Goal: Task Accomplishment & Management: Complete application form

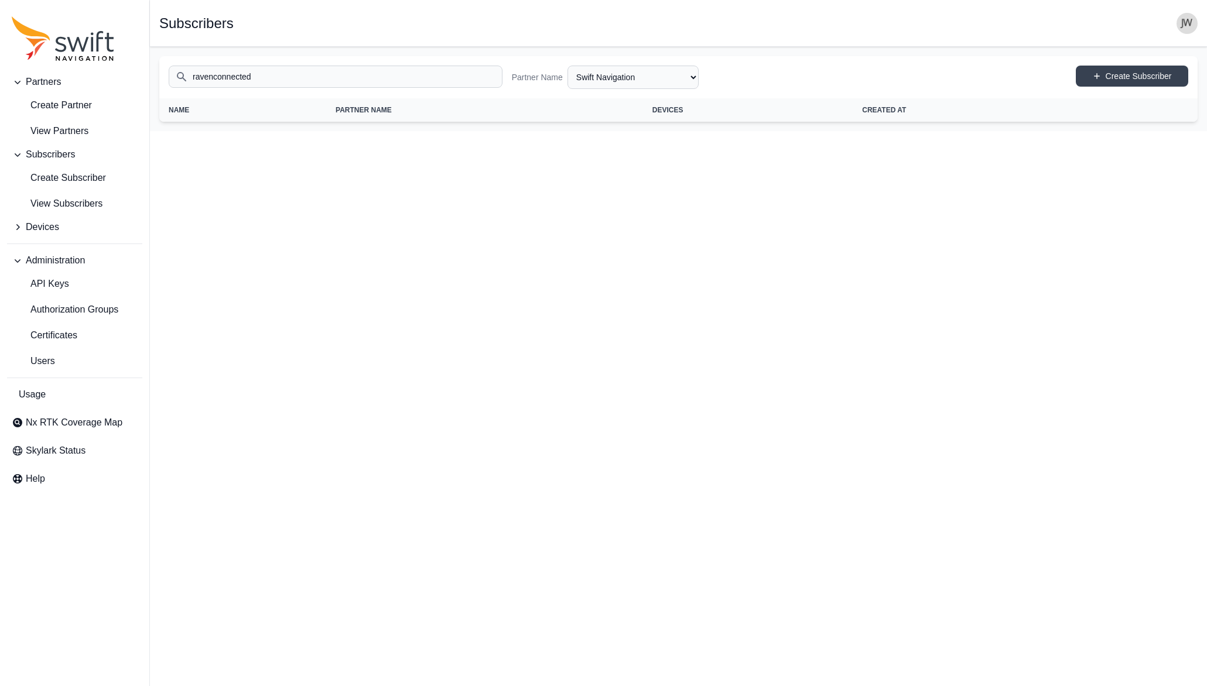
select select "ab3272ce-40d0-4c94-a524-96a758ab755c"
click at [59, 178] on span "Create Subscriber" at bounding box center [59, 178] width 94 height 14
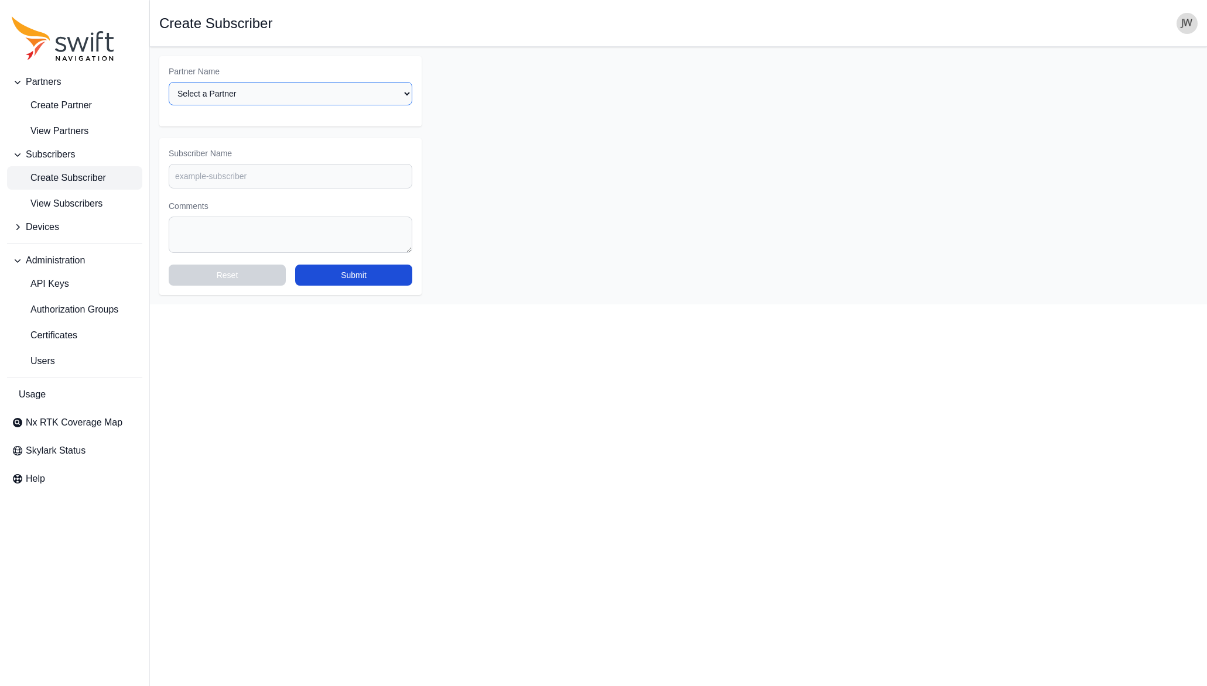
select select "ab3272ce-40d0-4c94-a524-96a758ab755c"
click at [75, 177] on span "Create Subscriber" at bounding box center [59, 178] width 94 height 14
click at [67, 182] on span "Create Subscriber" at bounding box center [59, 178] width 94 height 14
click at [73, 179] on span "Create Subscriber" at bounding box center [59, 178] width 94 height 14
click at [74, 177] on span "Create Subscriber" at bounding box center [59, 178] width 94 height 14
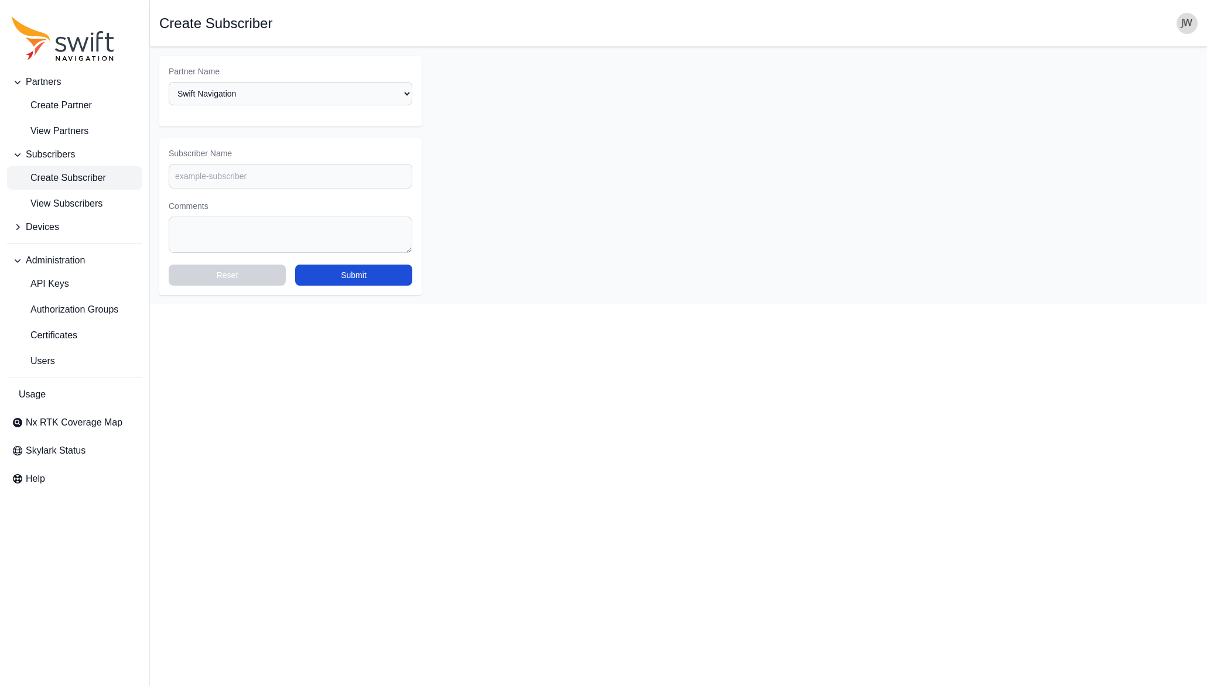
click at [74, 177] on span "Create Subscriber" at bounding box center [59, 178] width 94 height 14
click at [36, 150] on span "Subscribers" at bounding box center [50, 155] width 49 height 14
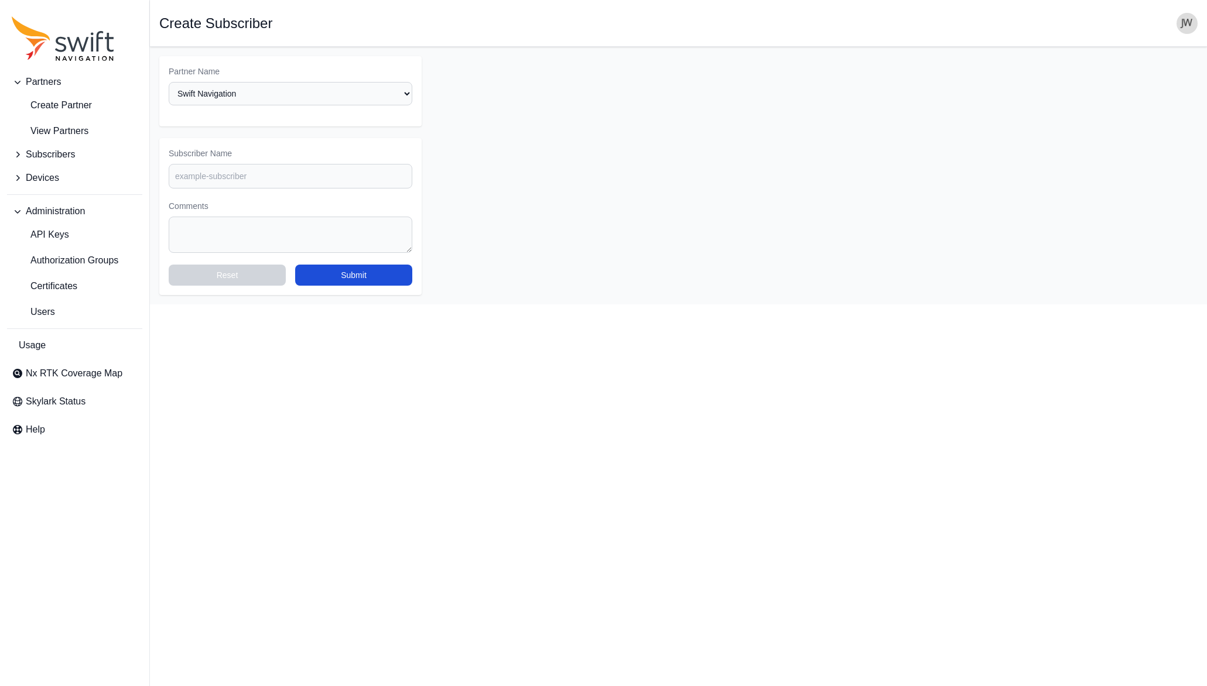
click at [37, 178] on span "Devices" at bounding box center [42, 178] width 33 height 14
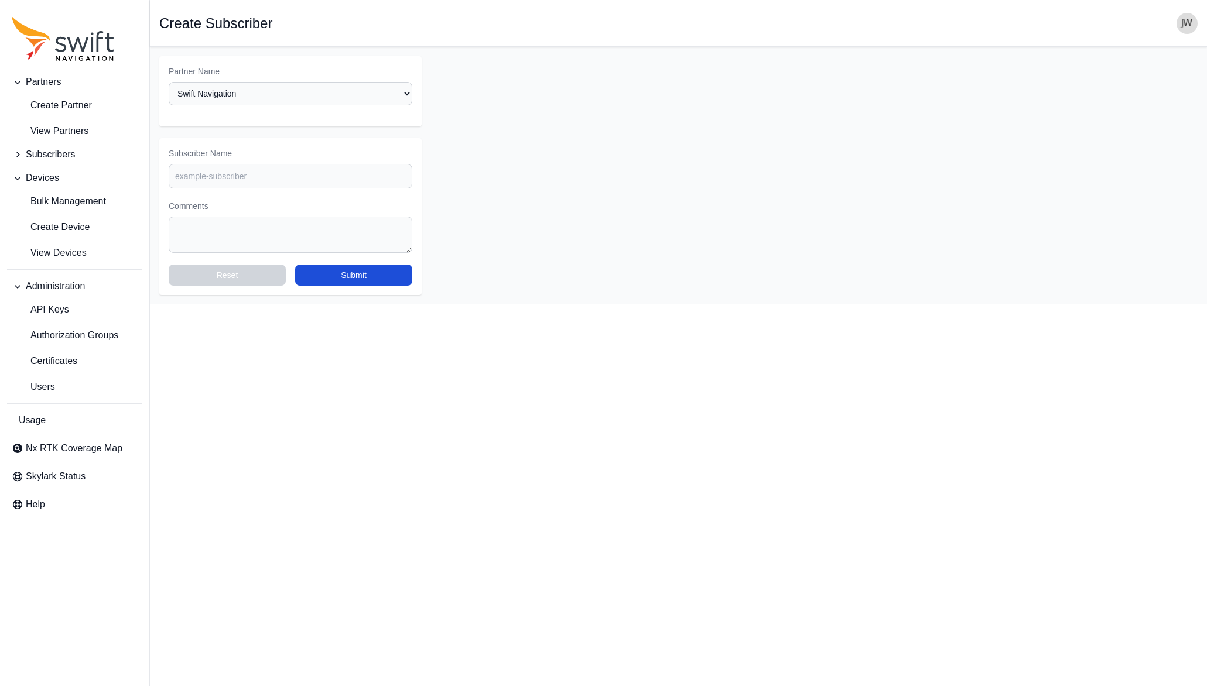
click at [45, 152] on span "Subscribers" at bounding box center [50, 155] width 49 height 14
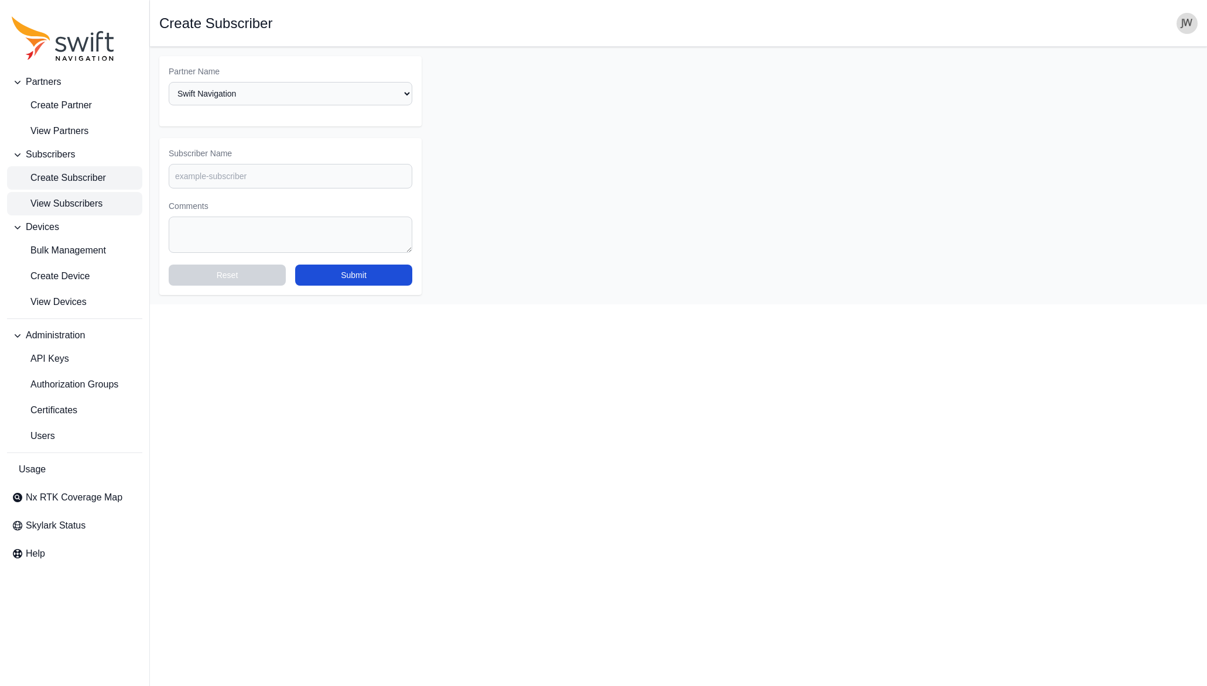
click at [44, 200] on span "View Subscribers" at bounding box center [57, 204] width 91 height 14
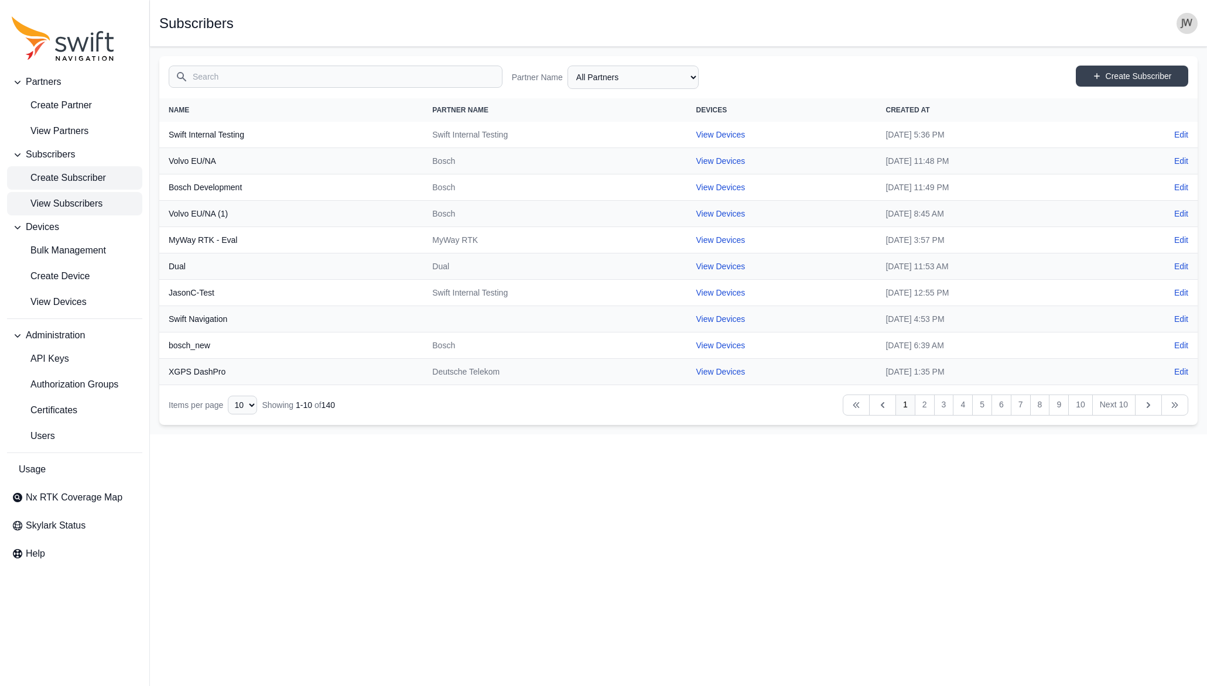
click at [43, 176] on span "Create Subscriber" at bounding box center [59, 178] width 94 height 14
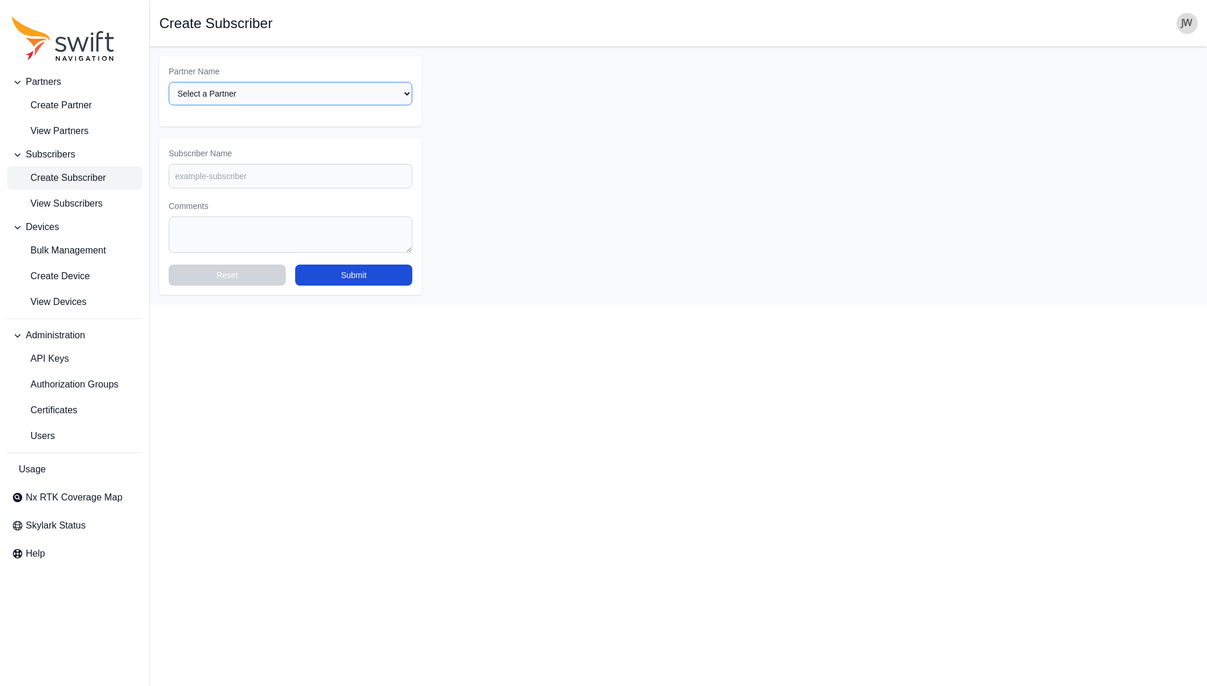
select select "ab3272ce-40d0-4c94-a524-96a758ab755c"
click at [73, 177] on span "Create Subscriber" at bounding box center [59, 178] width 94 height 14
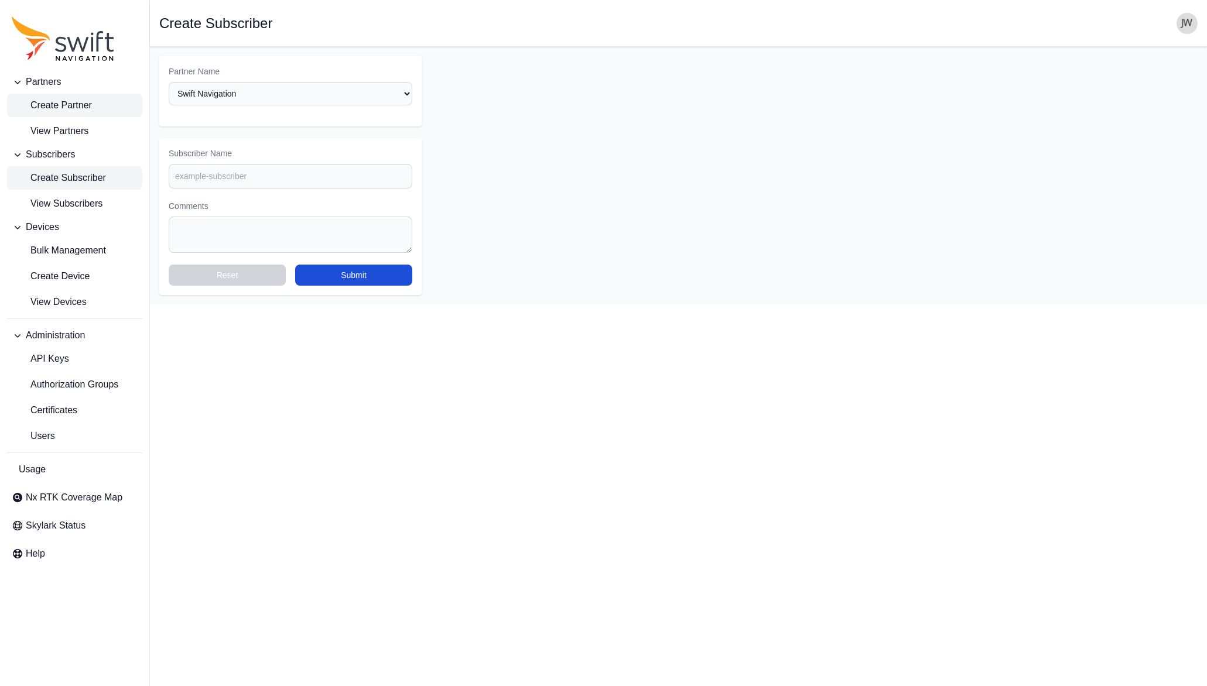
click at [68, 107] on span "Create Partner" at bounding box center [52, 105] width 80 height 14
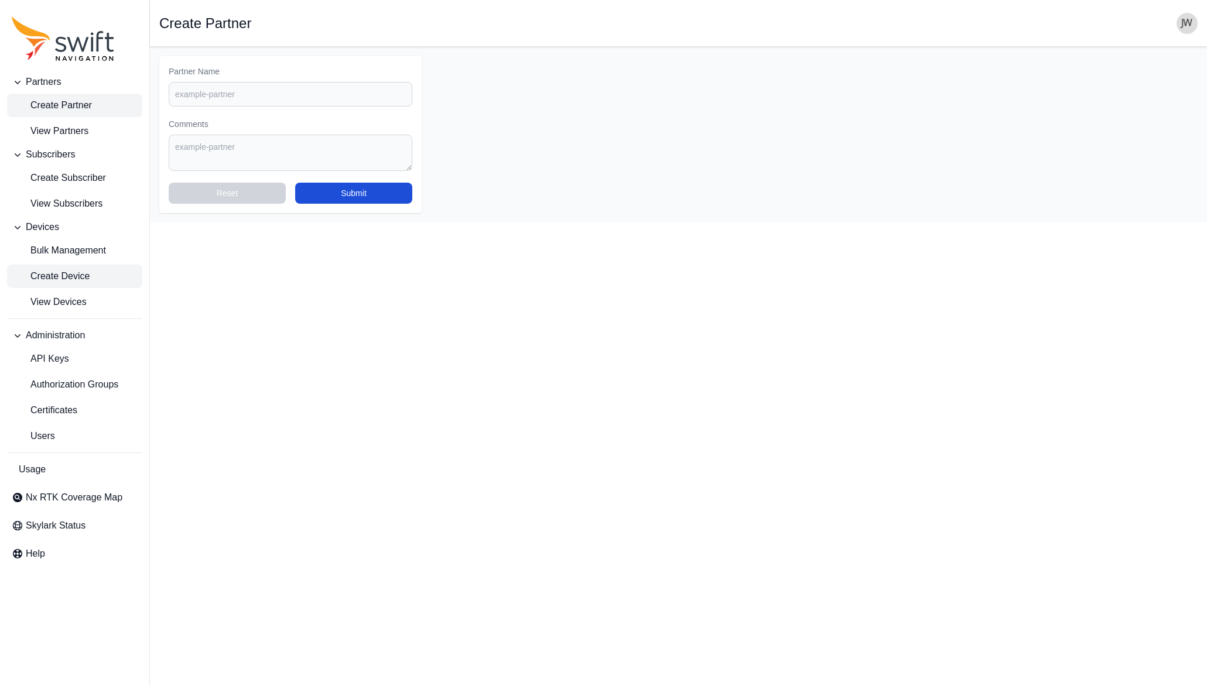
click at [54, 272] on span "Create Device" at bounding box center [51, 276] width 78 height 14
select select "ab3272ce-40d0-4c94-a524-96a758ab755c"
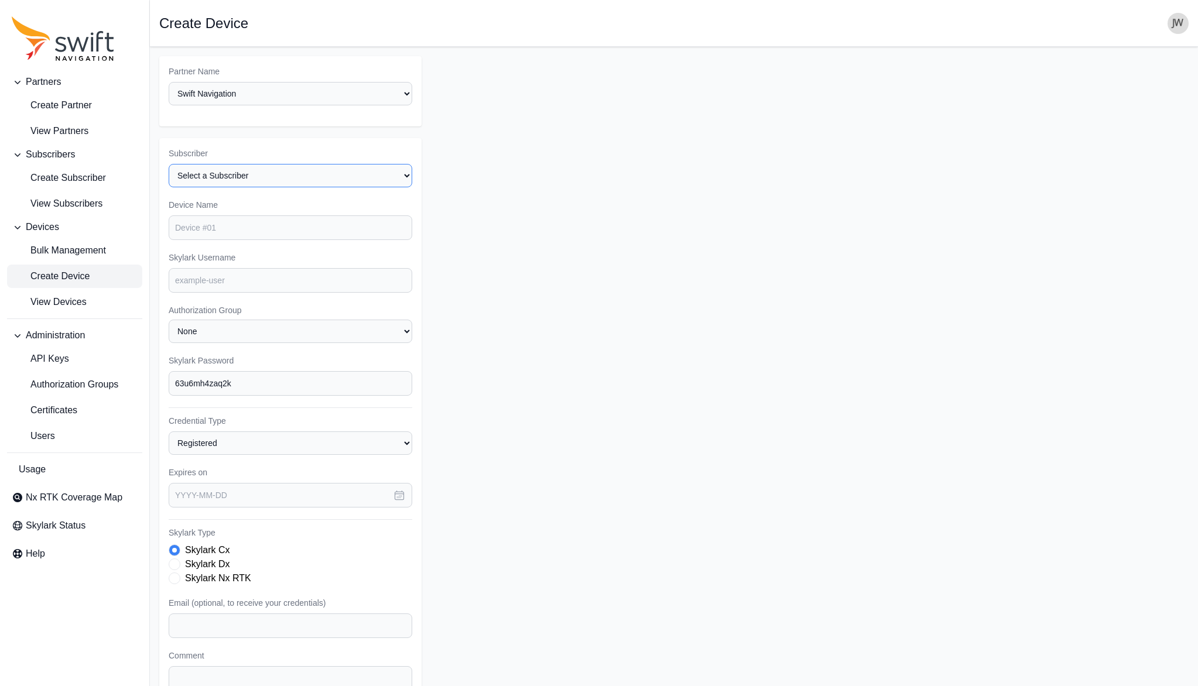
select select "8f022dce-3eb1-4943-ab46-3302f59893f0"
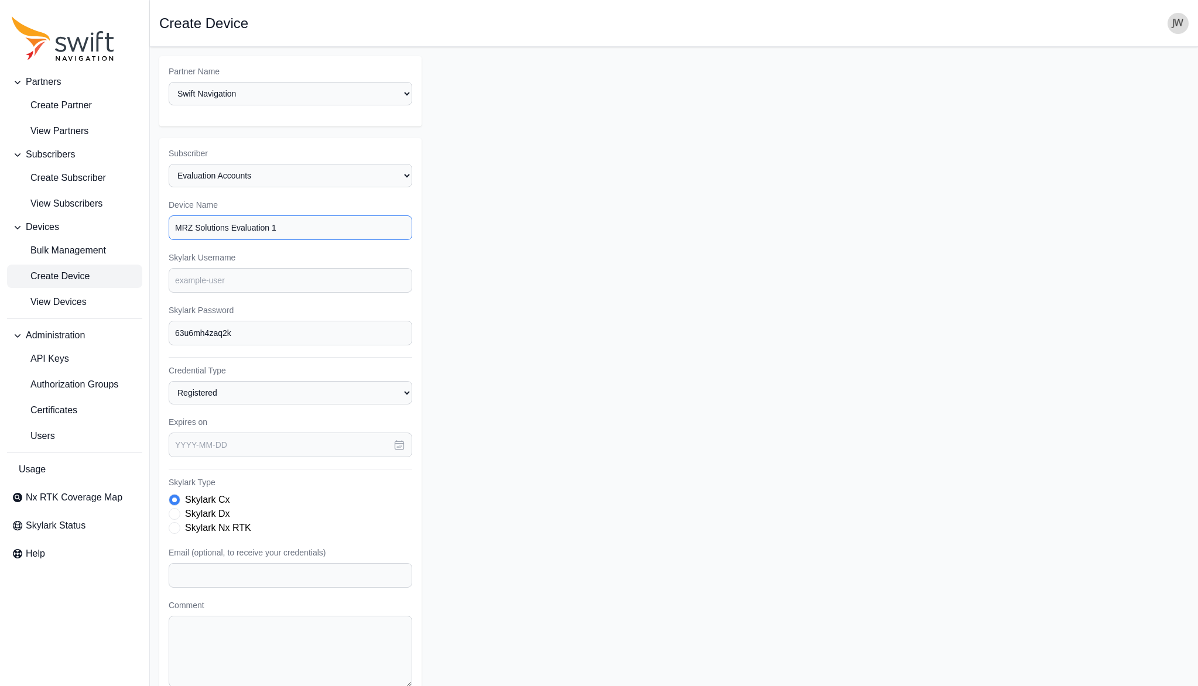
type input "MRZ Solutions Evaluation 1"
click at [223, 268] on input "Skylark Username" at bounding box center [291, 280] width 244 height 25
paste input "mrz.eval1"
type input "mrz.eval1"
drag, startPoint x: 239, startPoint y: 314, endPoint x: 135, endPoint y: 310, distance: 104.3
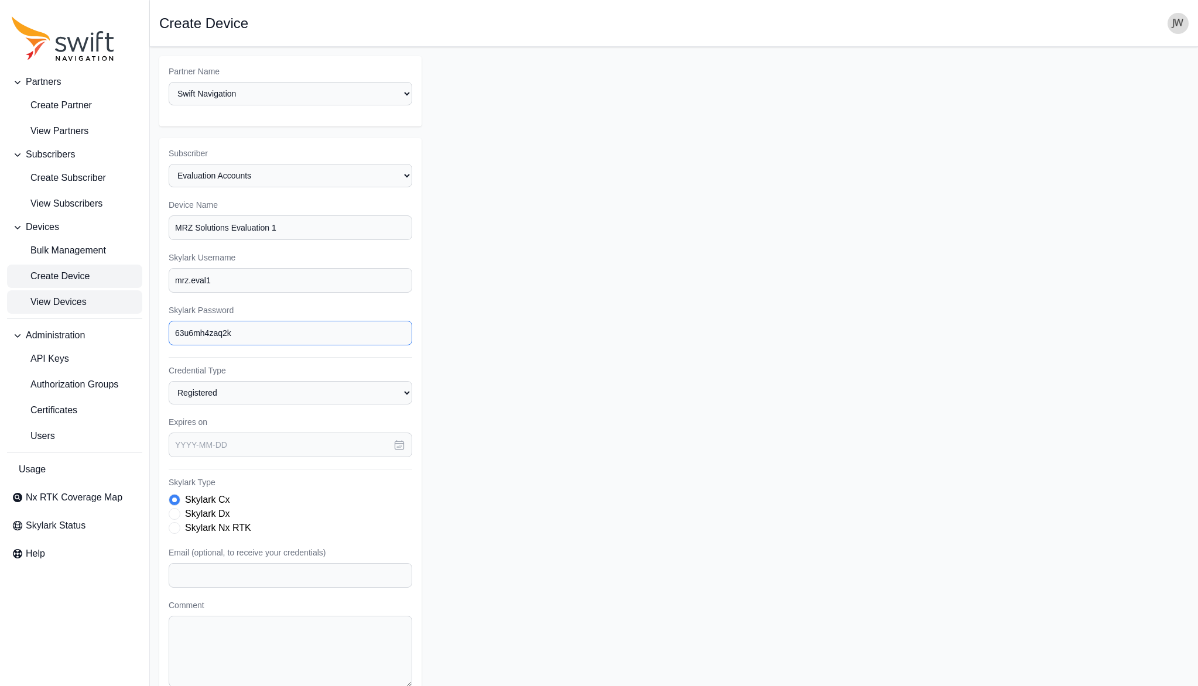
click at [135, 310] on div "Partners Create Partner View Partners Subscribers Create Subscriber View Subscr…" at bounding box center [599, 393] width 1198 height 692
click at [177, 522] on span "Skylark Type" at bounding box center [175, 528] width 12 height 12
paste input "[PERSON_NAME][EMAIL_ADDRESS][DOMAIN_NAME]"
type input "[PERSON_NAME][EMAIL_ADDRESS][DOMAIN_NAME]"
click at [396, 439] on icon "button" at bounding box center [399, 445] width 12 height 12
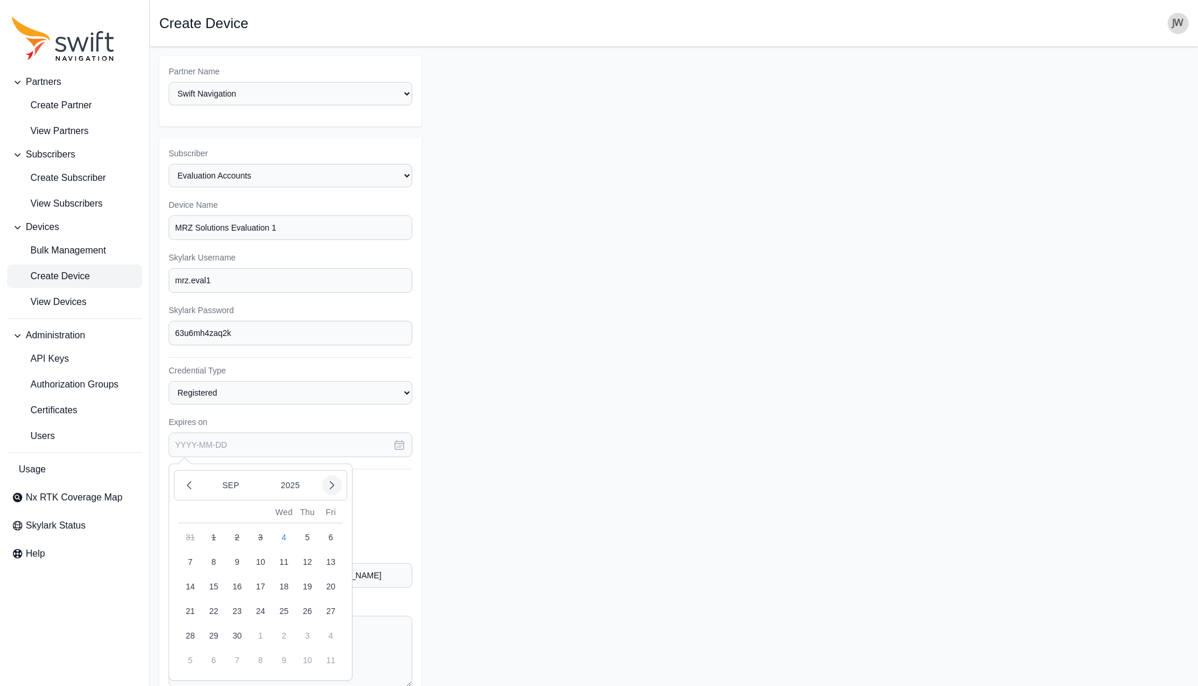
click at [332, 479] on icon "button" at bounding box center [332, 485] width 12 height 12
click at [238, 550] on button "4" at bounding box center [236, 561] width 23 height 23
type input "[DATE]"
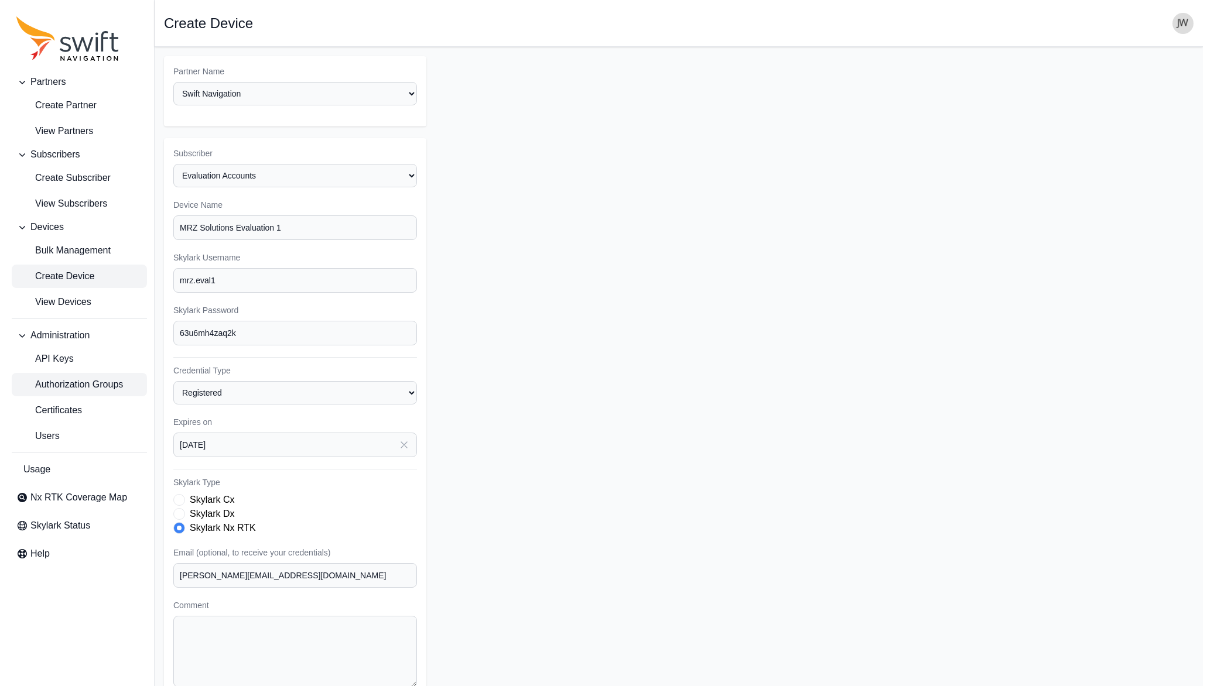
scroll to position [23, 0]
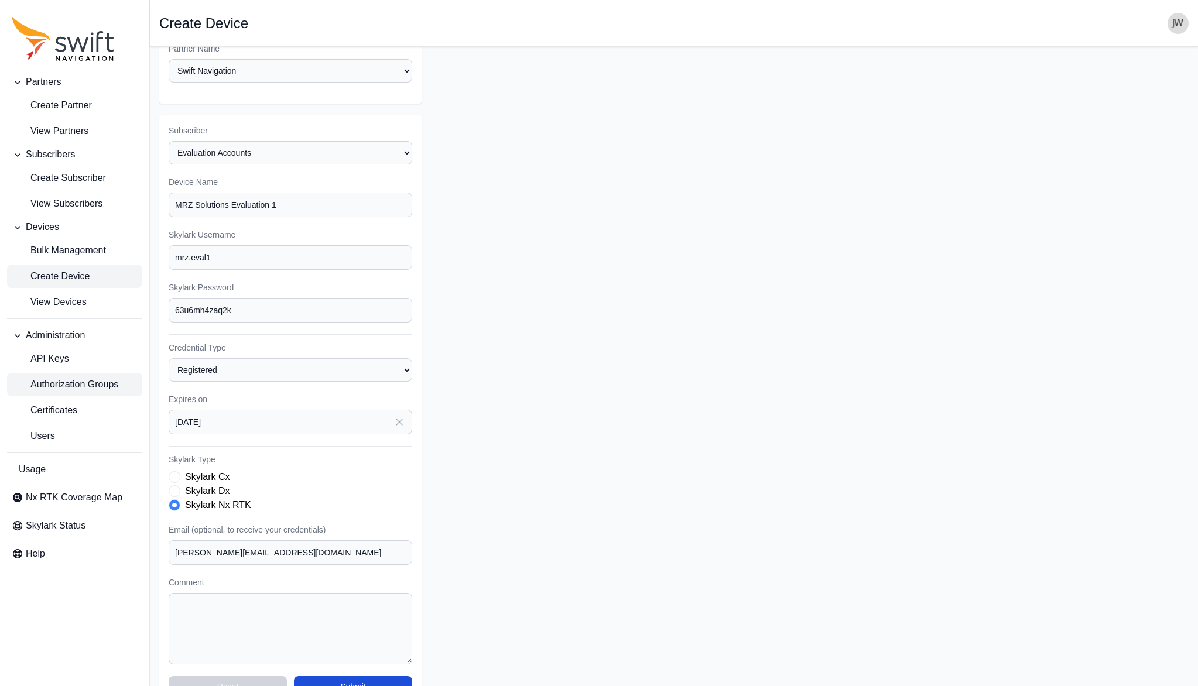
click at [350, 676] on button "Submit" at bounding box center [353, 686] width 118 height 21
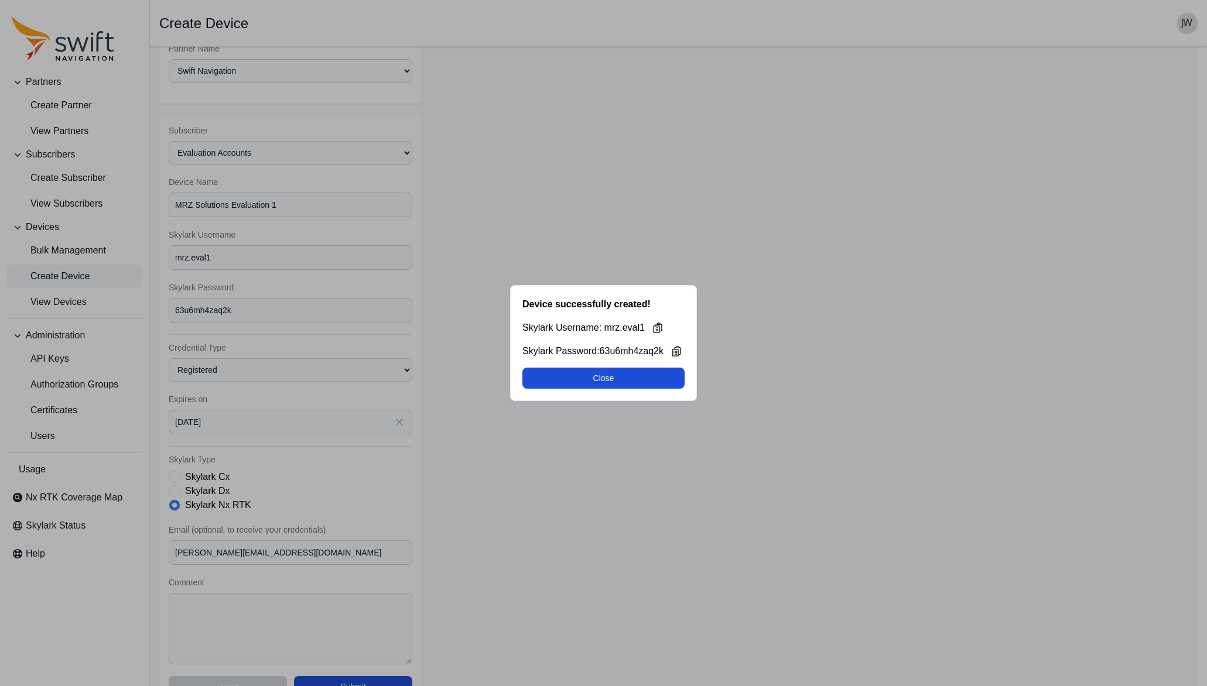
click at [289, 195] on div "Device successfully created! Skylark Username: mrz.eval1 Skylark Password: 63u6…" at bounding box center [603, 343] width 1207 height 686
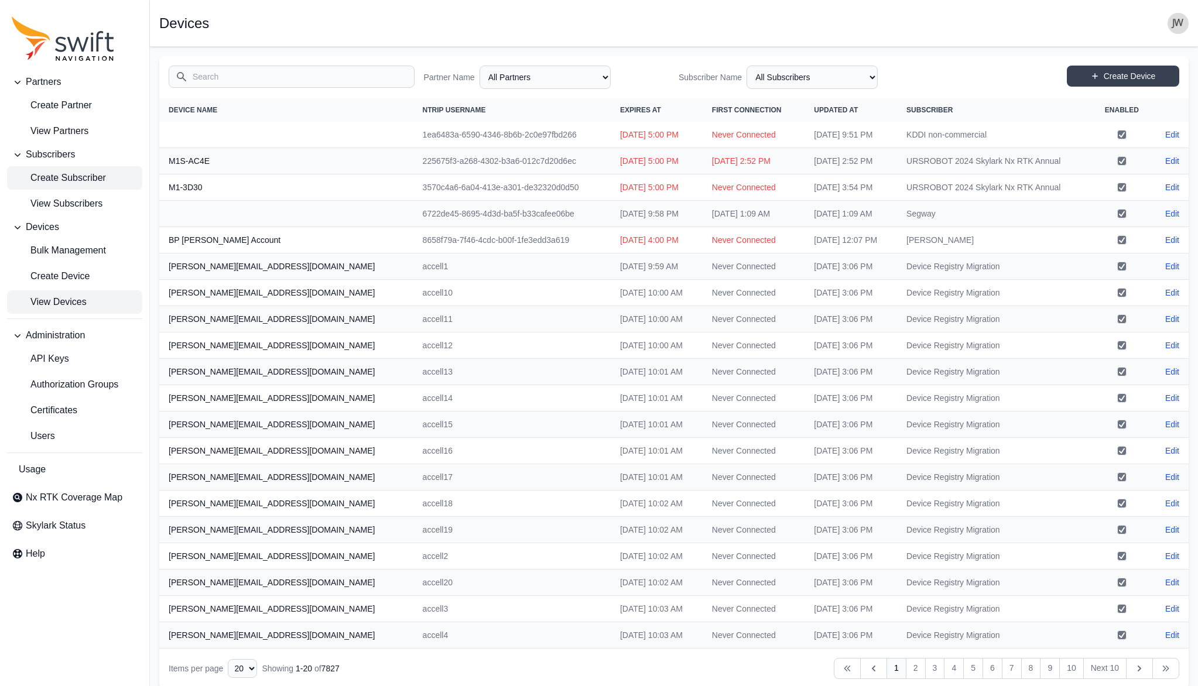
click at [53, 177] on span "Create Subscriber" at bounding box center [59, 178] width 94 height 14
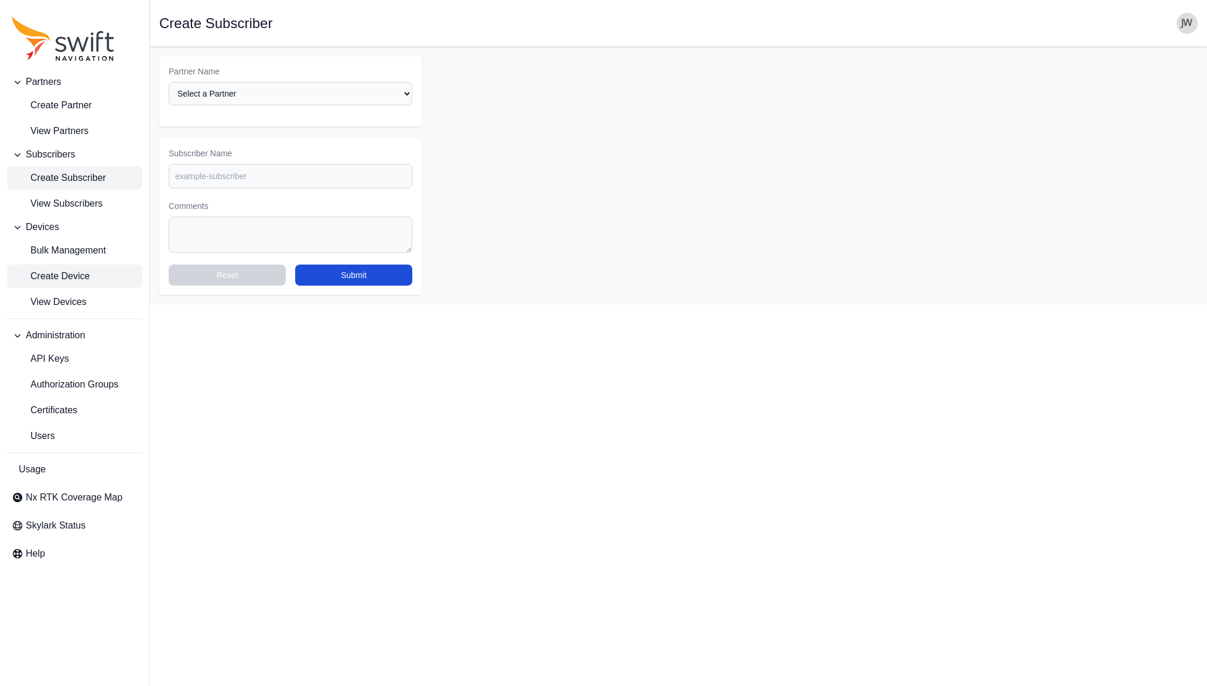
click at [82, 276] on span "Create Device" at bounding box center [51, 276] width 78 height 14
select select "ab3272ce-40d0-4c94-a524-96a758ab755c"
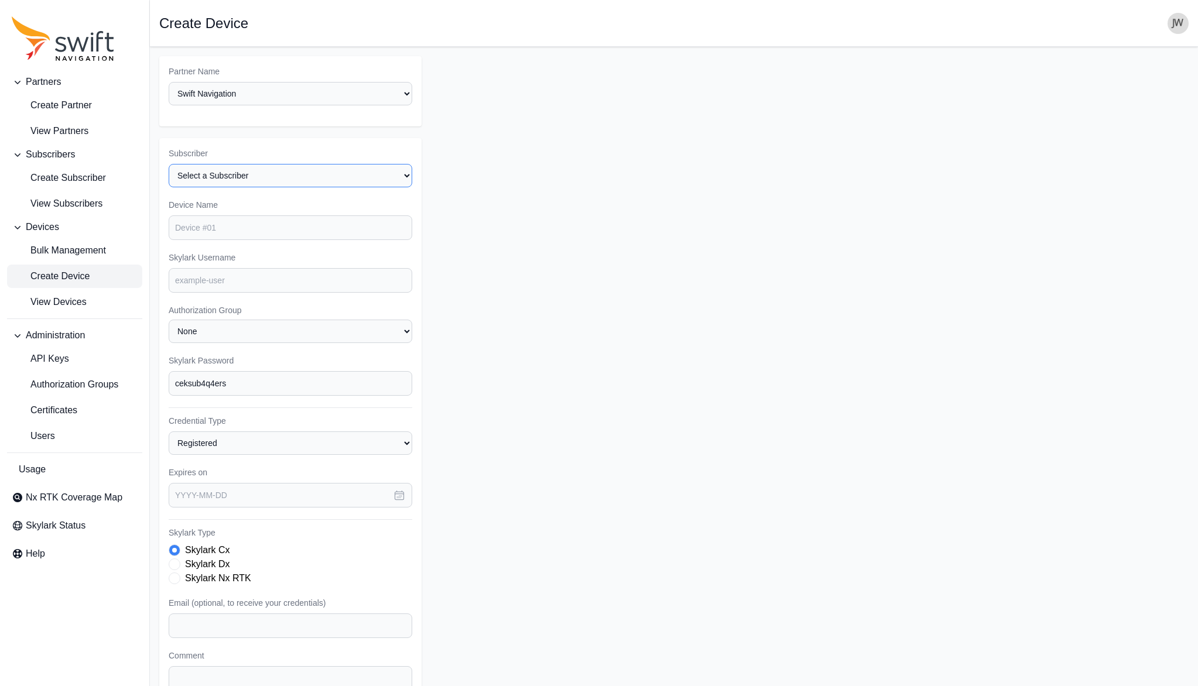
select select "8f022dce-3eb1-4943-ab46-3302f59893f0"
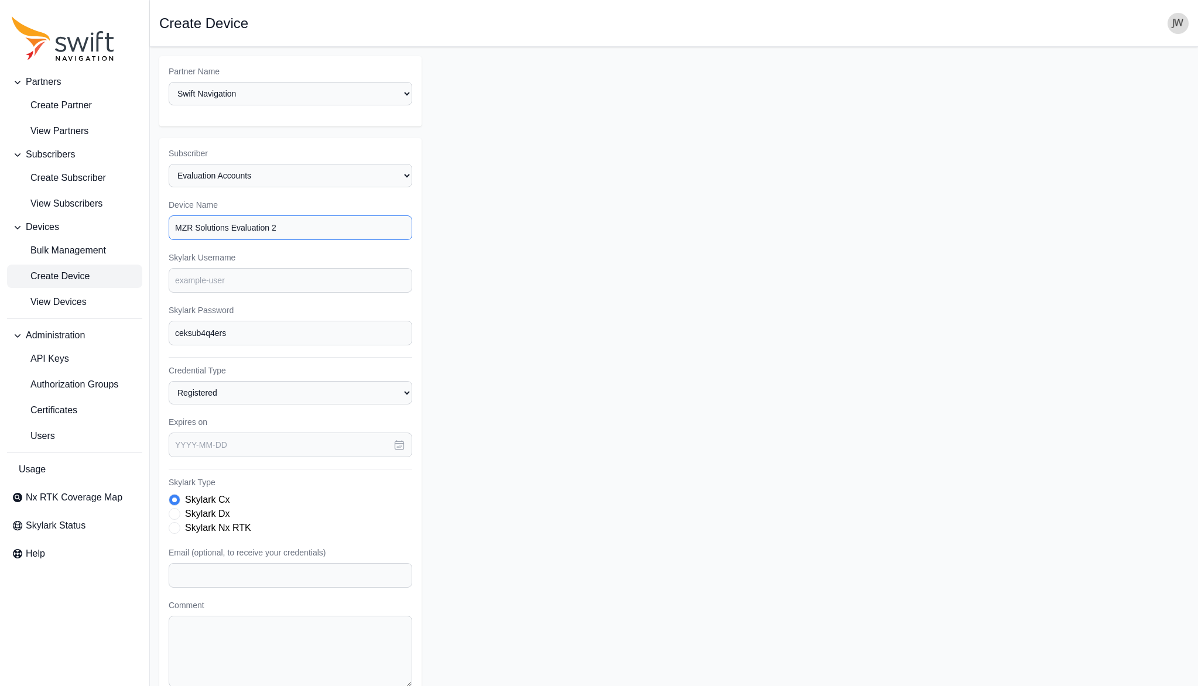
drag, startPoint x: 281, startPoint y: 207, endPoint x: 175, endPoint y: 209, distance: 106.0
click at [175, 215] on input "MZR Solutions Evaluation 2" at bounding box center [291, 227] width 244 height 25
type input "MZR Solutions Evaluation 2"
click at [211, 268] on input "Skylark Username" at bounding box center [291, 280] width 244 height 25
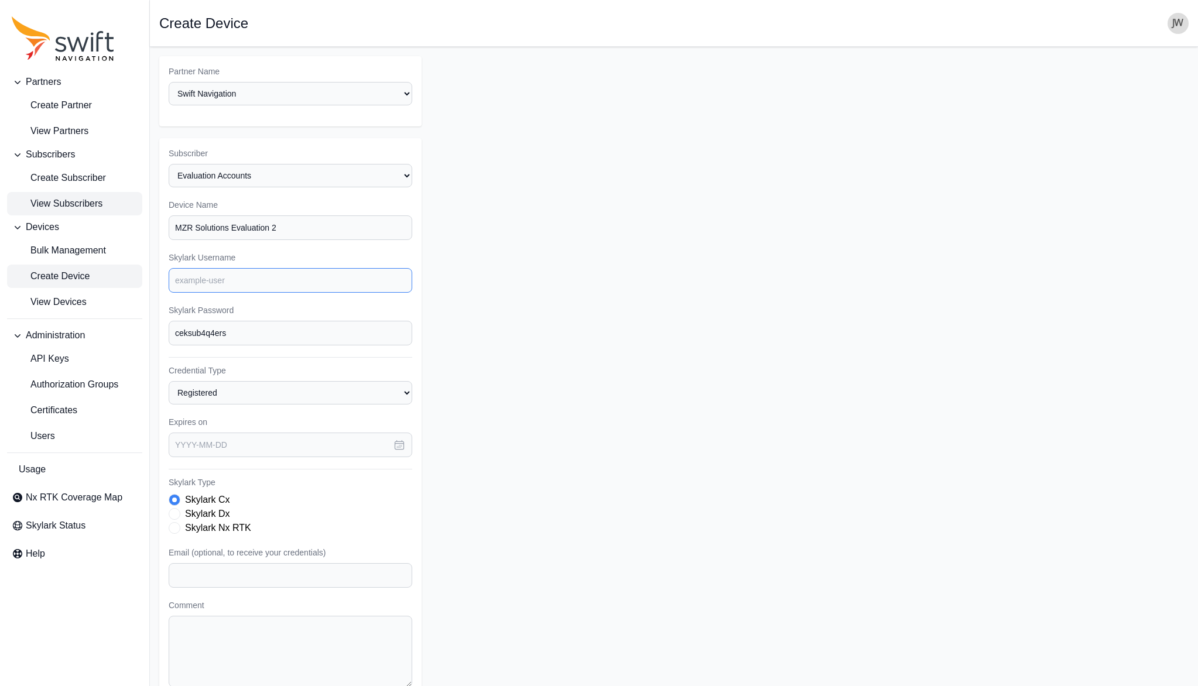
paste input "mrz.eval2"
type input "mrz.eval2"
drag, startPoint x: 235, startPoint y: 314, endPoint x: 137, endPoint y: 310, distance: 98.4
click at [137, 310] on div "Partners Create Partner View Partners Subscribers Create Subscriber View Subscr…" at bounding box center [599, 393] width 1198 height 692
click at [397, 439] on icon "button" at bounding box center [399, 445] width 12 height 12
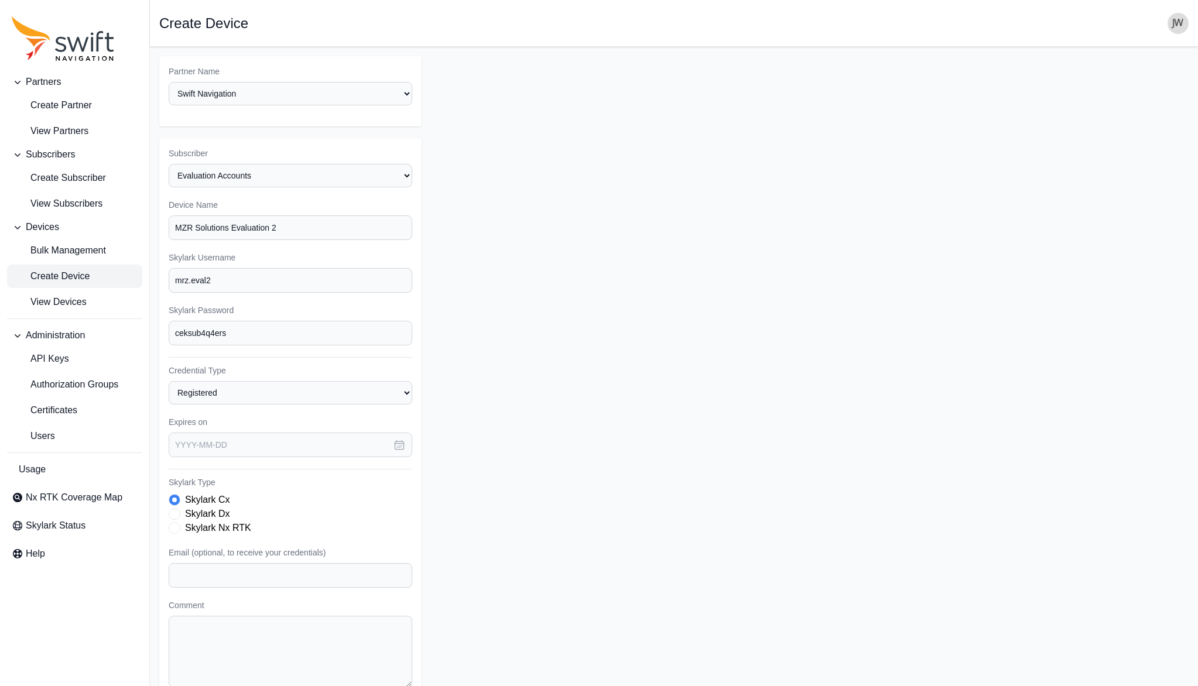
click at [397, 439] on icon "button" at bounding box center [399, 445] width 12 height 12
click at [333, 482] on icon "button" at bounding box center [332, 486] width 4 height 8
click at [334, 482] on icon "button" at bounding box center [332, 486] width 4 height 8
click at [234, 550] on button "4" at bounding box center [236, 561] width 23 height 23
type input "[DATE]"
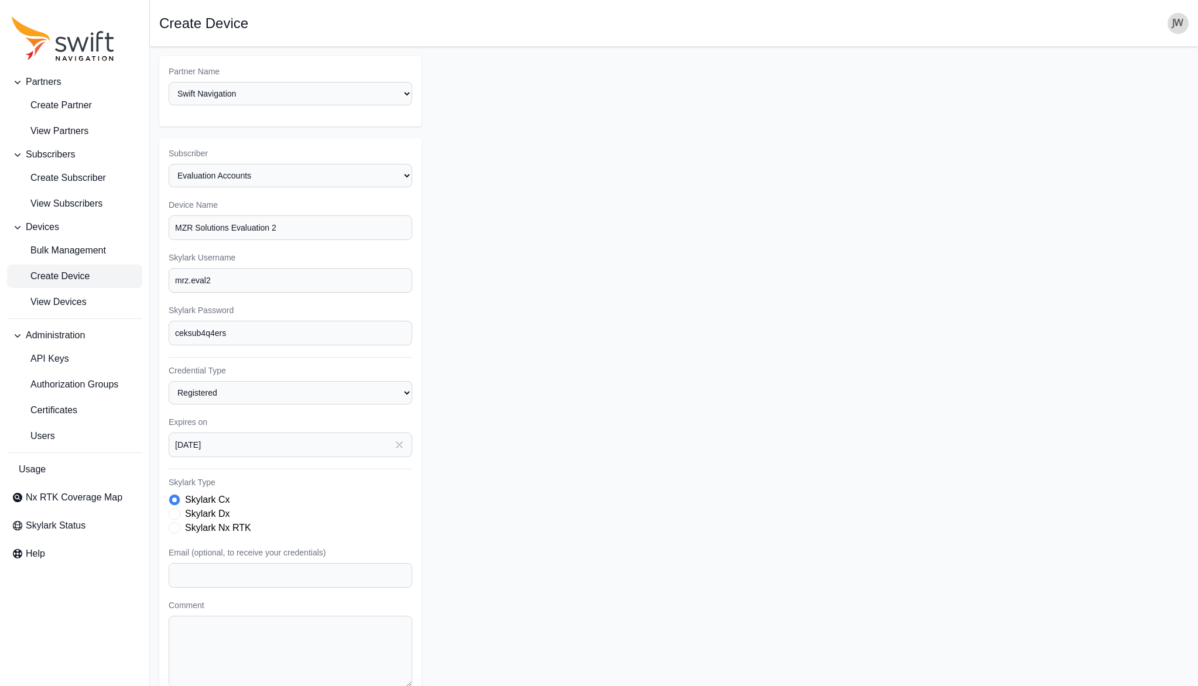
click at [175, 522] on span "Skylark Type" at bounding box center [175, 528] width 12 height 12
paste input "[PERSON_NAME][EMAIL_ADDRESS][DOMAIN_NAME]"
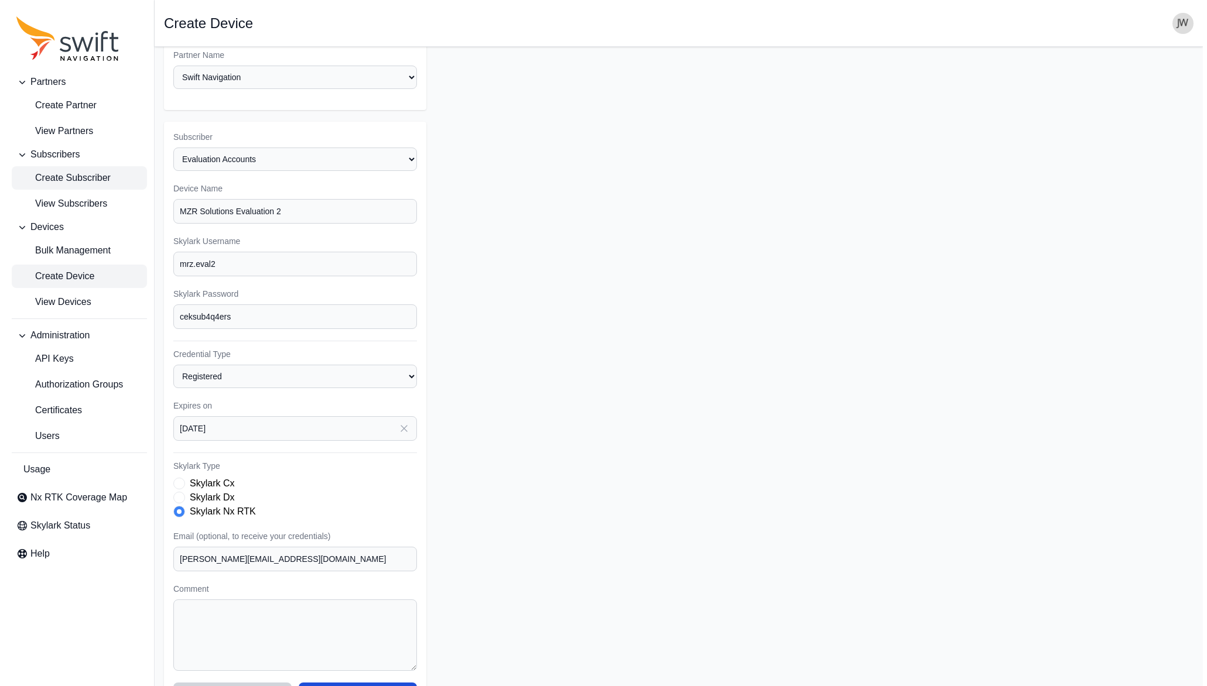
scroll to position [23, 0]
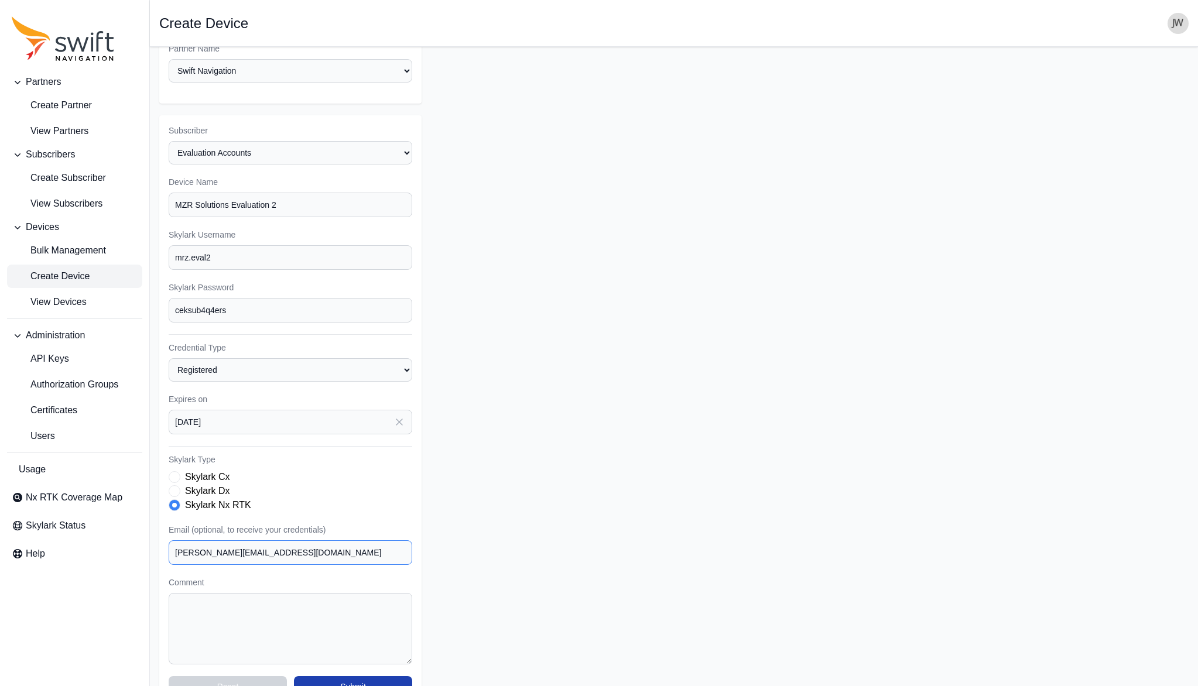
type input "[PERSON_NAME][EMAIL_ADDRESS][DOMAIN_NAME]"
click at [355, 676] on button "Submit" at bounding box center [353, 686] width 118 height 21
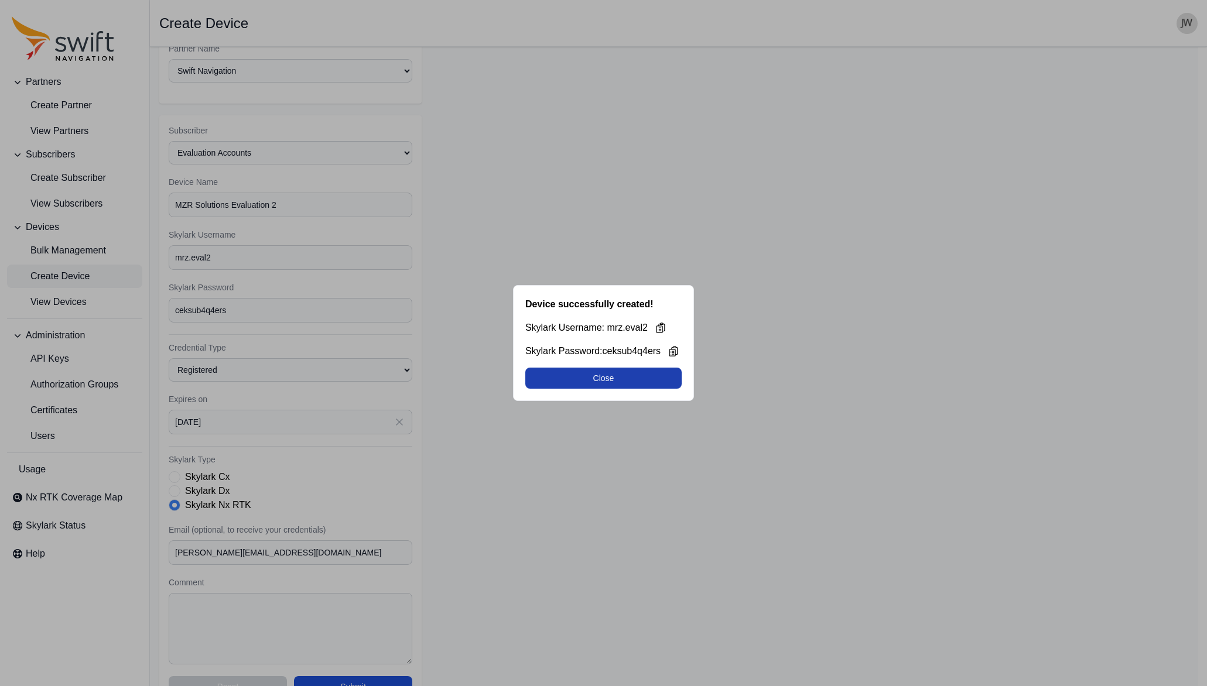
click at [589, 379] on button "Close" at bounding box center [603, 378] width 156 height 21
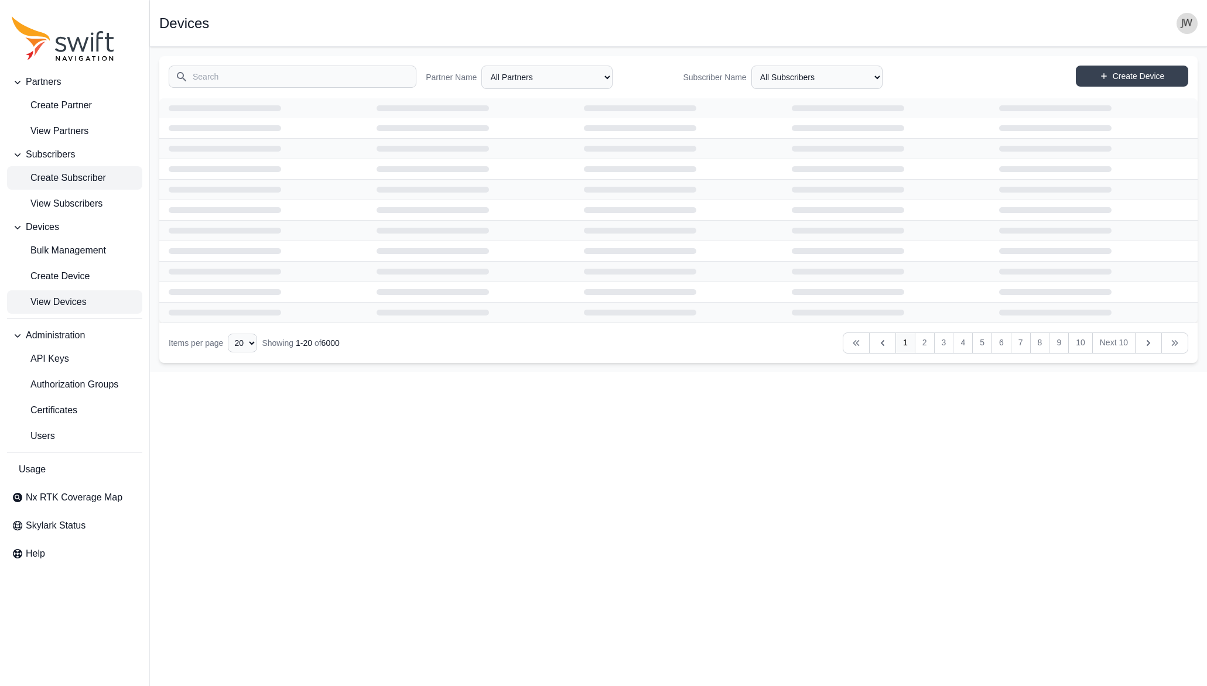
click at [66, 179] on span "Create Subscriber" at bounding box center [59, 178] width 94 height 14
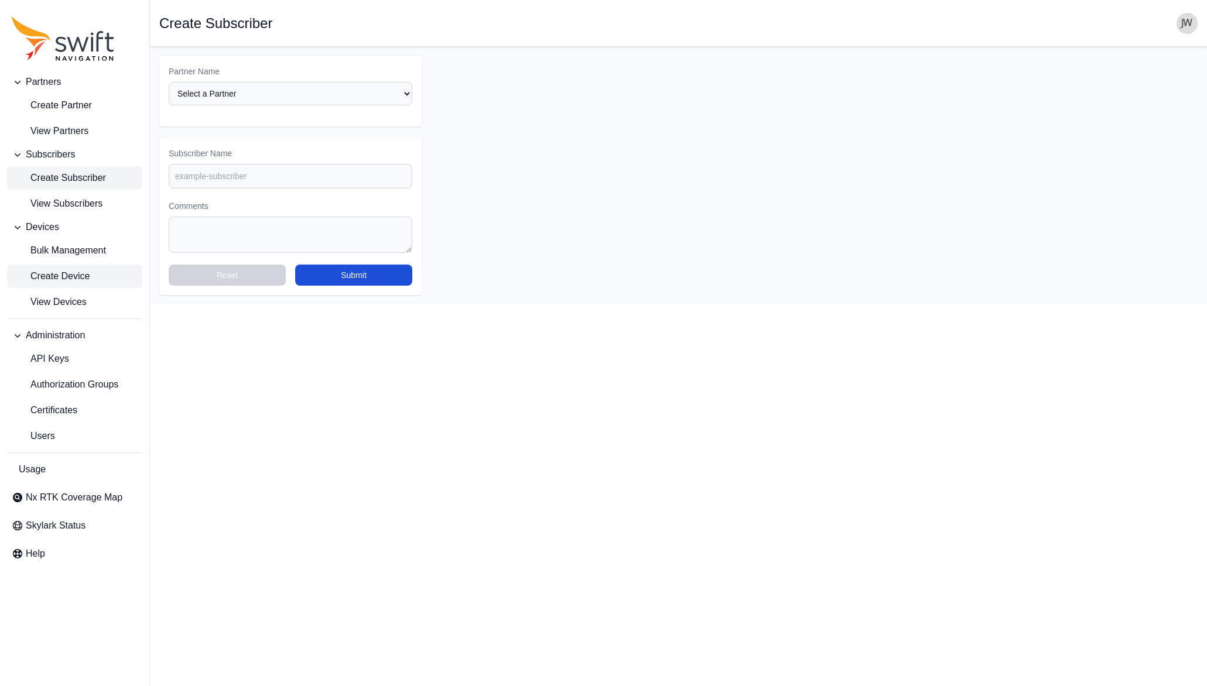
click at [60, 272] on span "Create Device" at bounding box center [51, 276] width 78 height 14
select select "ab3272ce-40d0-4c94-a524-96a758ab755c"
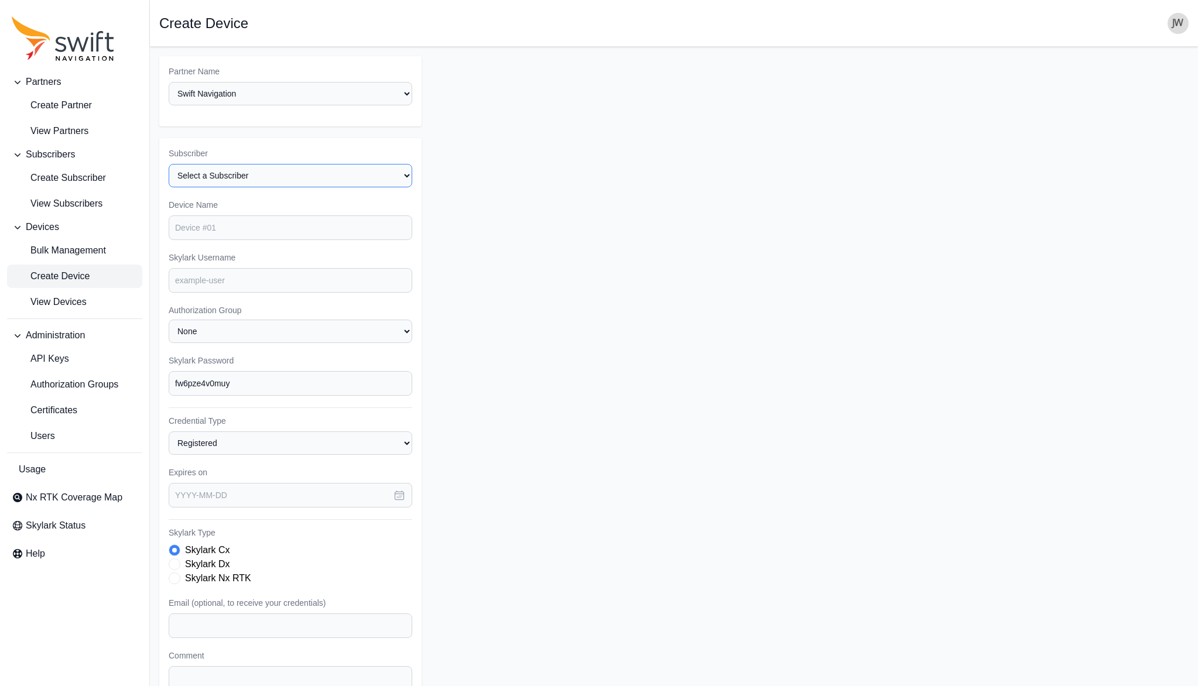
select select "8f022dce-3eb1-4943-ab46-3302f59893f0"
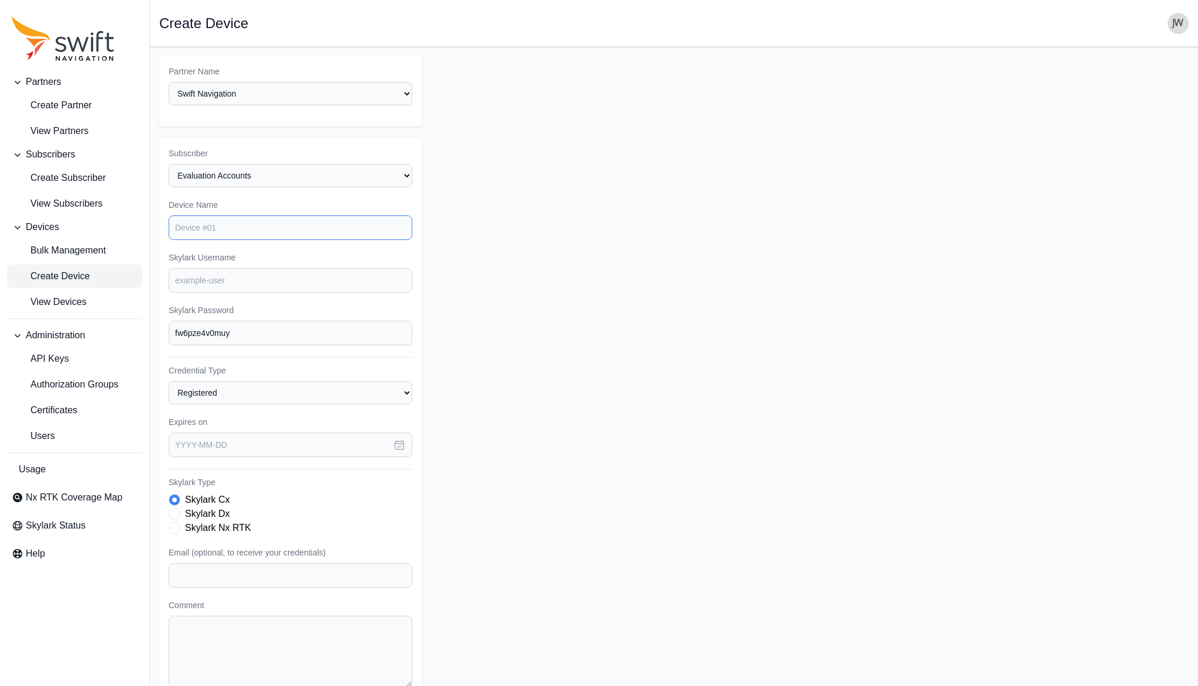
paste input "MZR Solutions Evaluation 3"
type input "MZR Solutions Evaluation 3"
click at [215, 268] on input "Skylark Username" at bounding box center [291, 280] width 244 height 25
paste input "mrz.eval3"
type input "mrz.eval3"
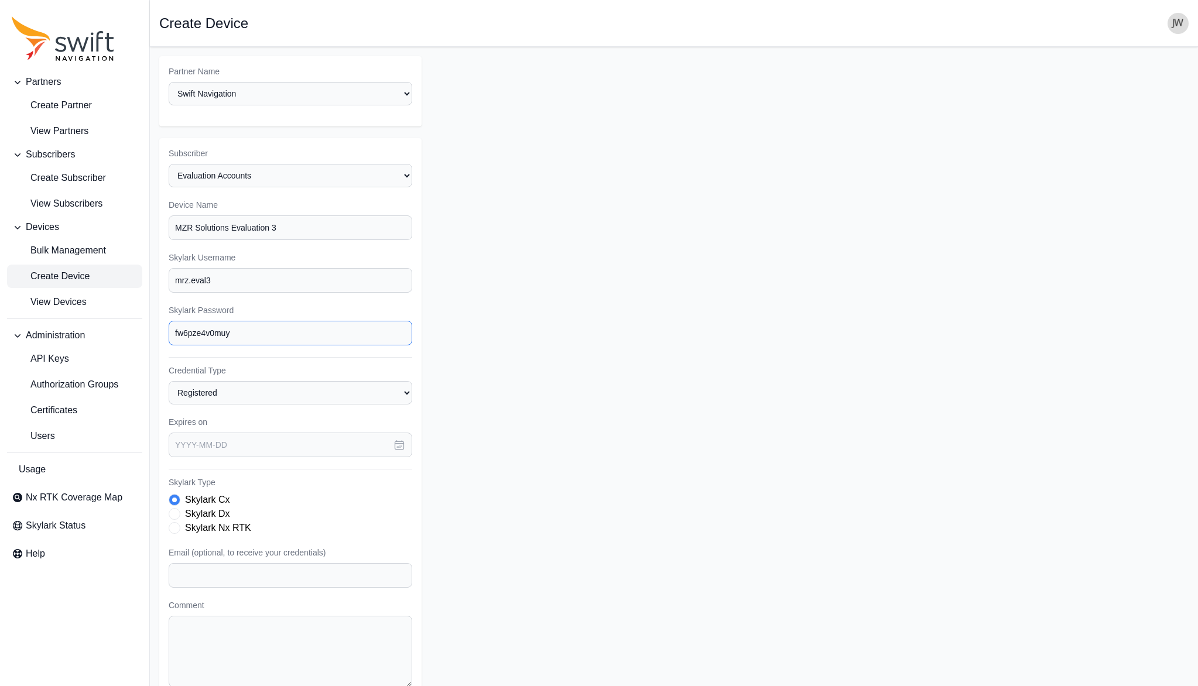
drag, startPoint x: 270, startPoint y: 316, endPoint x: 152, endPoint y: 314, distance: 118.3
click at [152, 314] on main "Open sidebar Create Device Partner Name Select a Partner AlpsAlpine Asensing Ba…" at bounding box center [674, 393] width 1048 height 692
paste input "[PERSON_NAME][EMAIL_ADDRESS][DOMAIN_NAME]"
type input "[PERSON_NAME][EMAIL_ADDRESS][DOMAIN_NAME]"
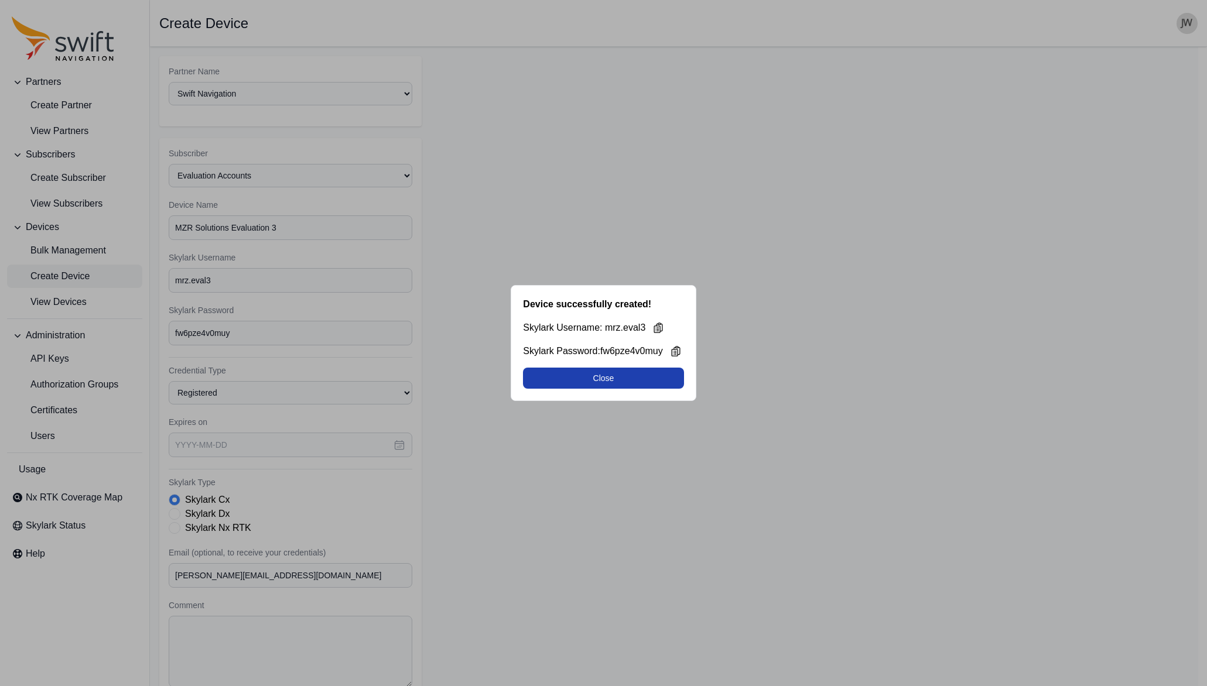
click at [618, 379] on button "Close" at bounding box center [603, 378] width 160 height 21
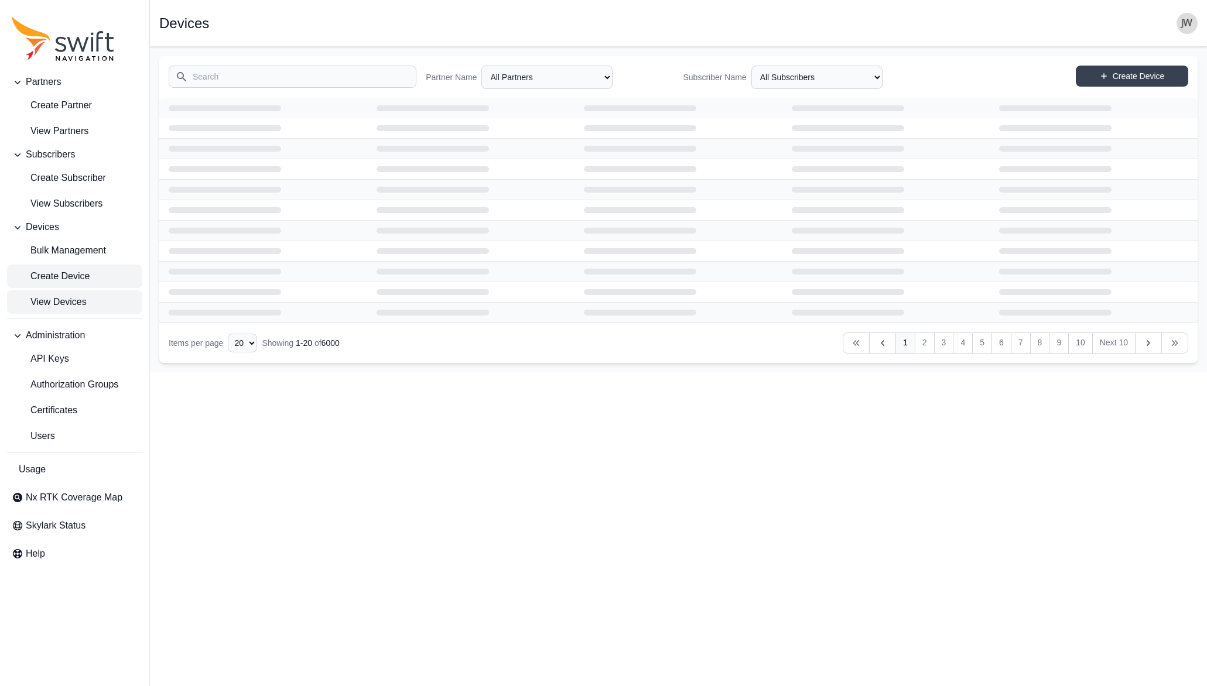
click at [54, 274] on span "Create Device" at bounding box center [51, 276] width 78 height 14
select select "ab3272ce-40d0-4c94-a524-96a758ab755c"
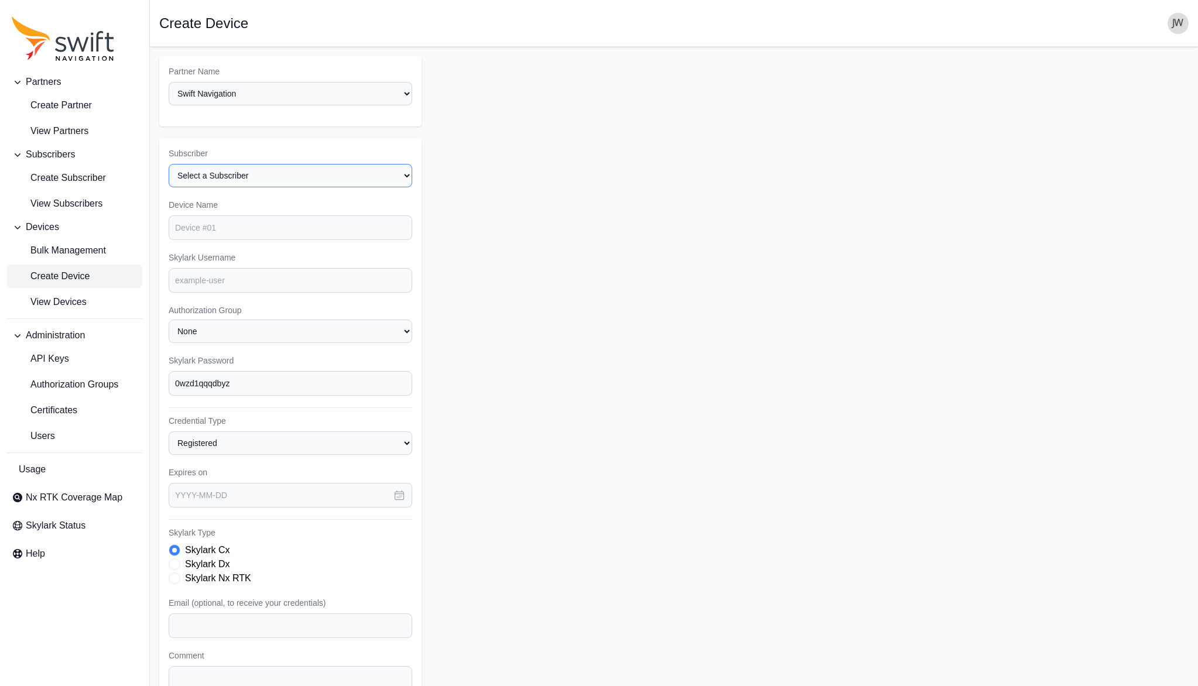
select select "8f022dce-3eb1-4943-ab46-3302f59893f0"
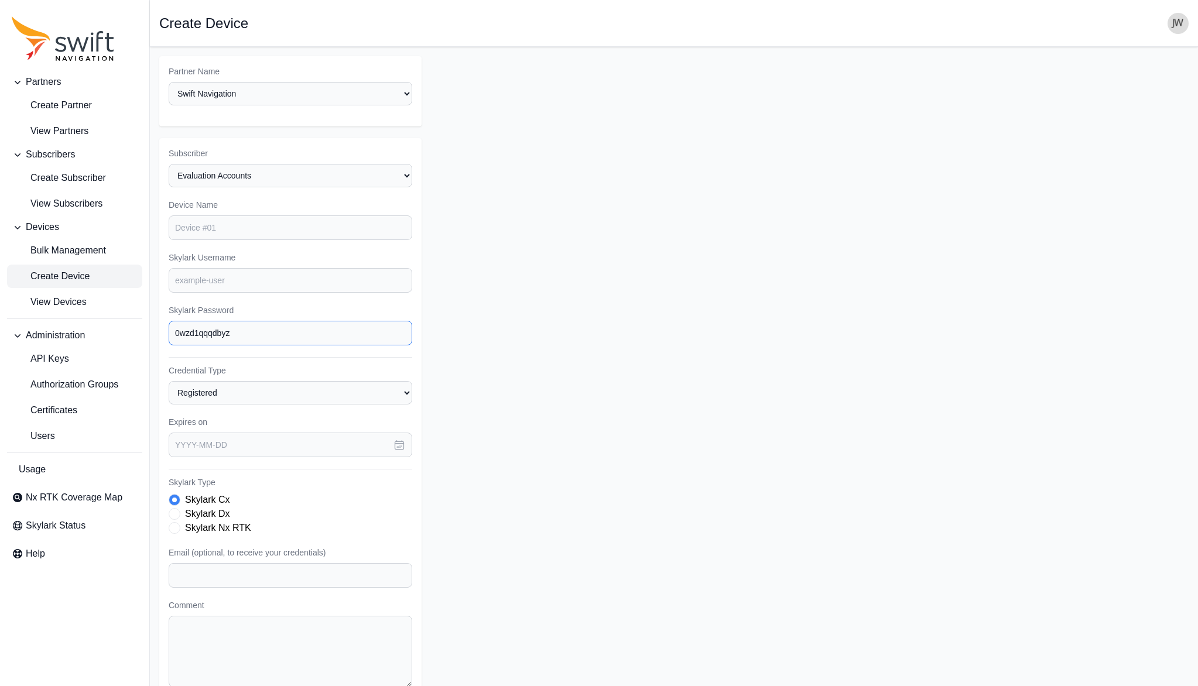
click at [239, 323] on input "0wzd1qqqdbyz" at bounding box center [291, 333] width 244 height 25
drag, startPoint x: 244, startPoint y: 320, endPoint x: 133, endPoint y: 315, distance: 110.2
click at [133, 315] on div "Partners Create Partner View Partners Subscribers Create Subscriber View Subscr…" at bounding box center [599, 393] width 1198 height 692
click at [184, 215] on input "Device Name" at bounding box center [291, 227] width 244 height 25
paste input "MZR Solutions Evaluation 4"
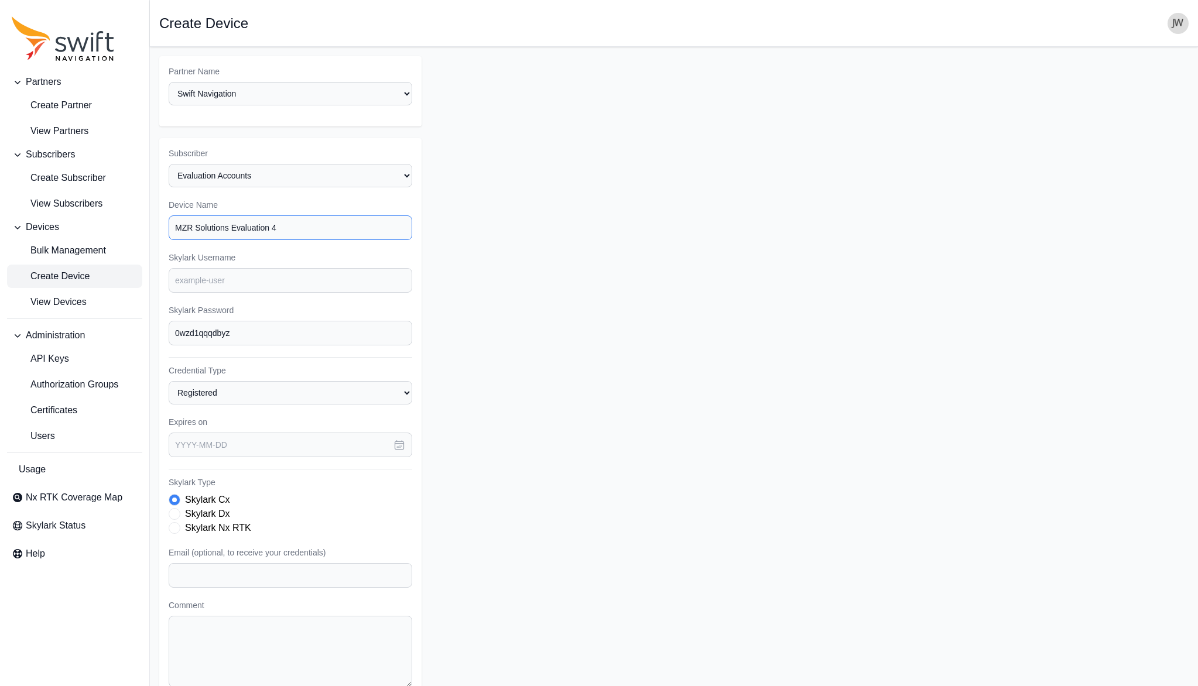
type input "MZR Solutions Evaluation 4"
click at [195, 268] on input "Skylark Username" at bounding box center [291, 280] width 244 height 25
paste input "mrz.eval4"
type input "mrz.eval4"
click at [399, 439] on icon "button" at bounding box center [399, 445] width 12 height 12
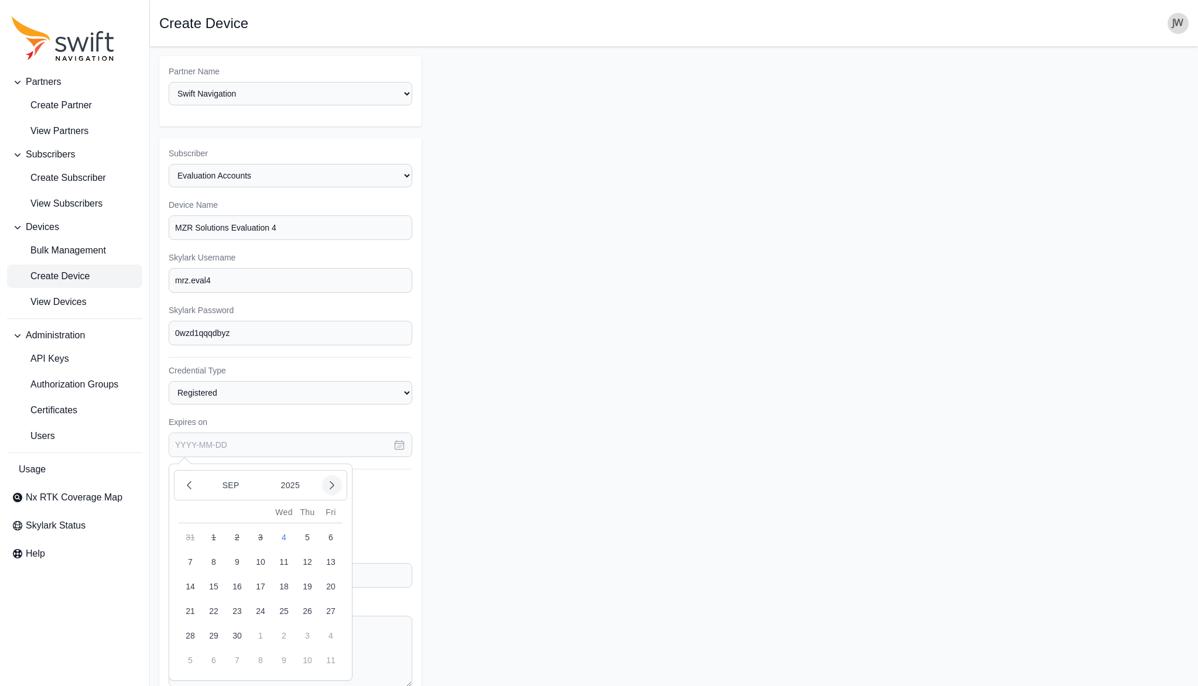
click at [323, 475] on button "button" at bounding box center [332, 485] width 20 height 20
click at [235, 550] on button "4" at bounding box center [236, 561] width 23 height 23
type input "[DATE]"
click at [174, 522] on span "Skylark Type" at bounding box center [175, 528] width 12 height 12
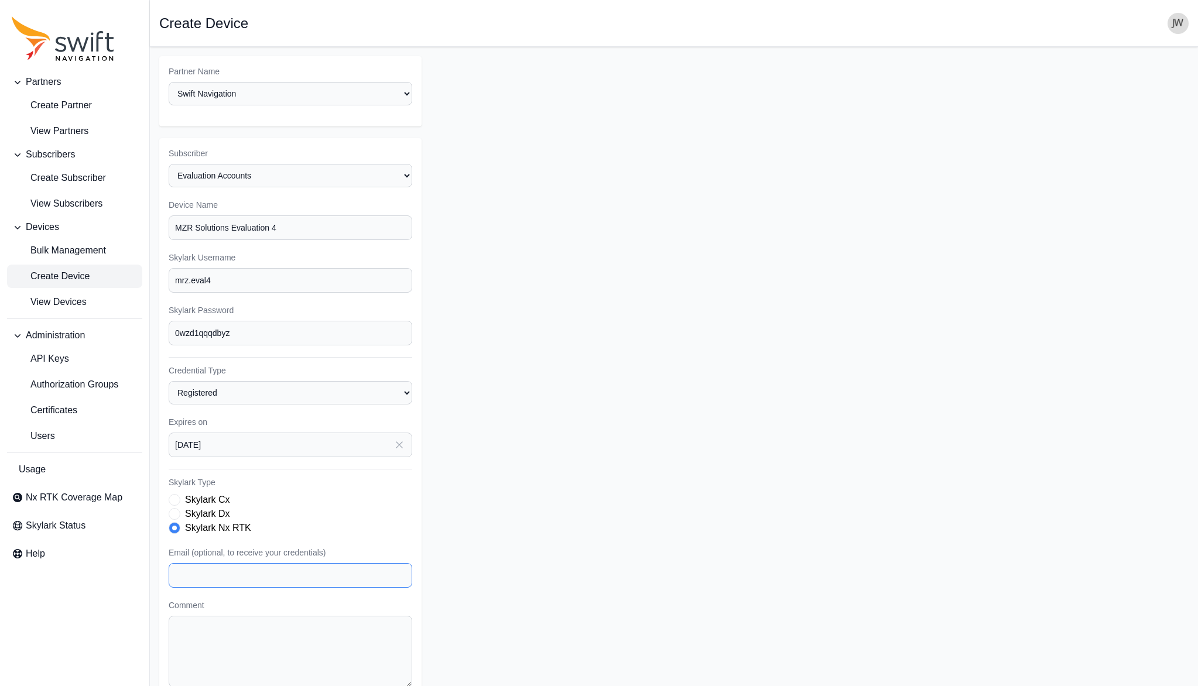
paste input "[PERSON_NAME][EMAIL_ADDRESS][DOMAIN_NAME]"
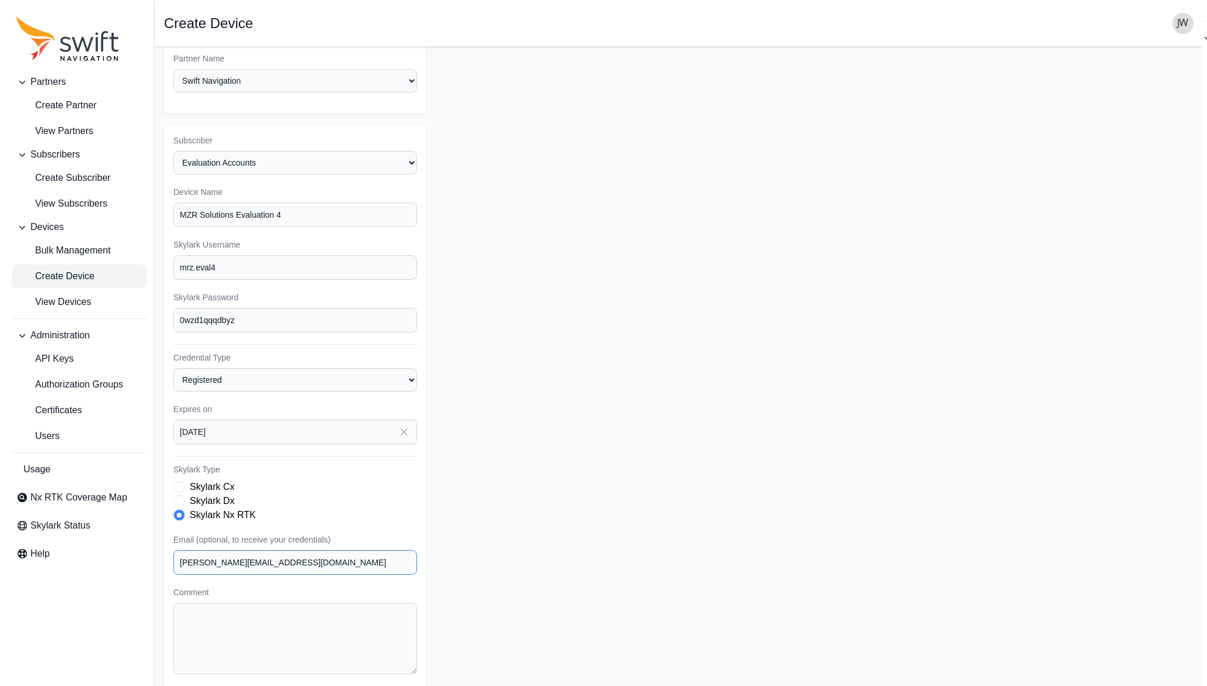
scroll to position [23, 0]
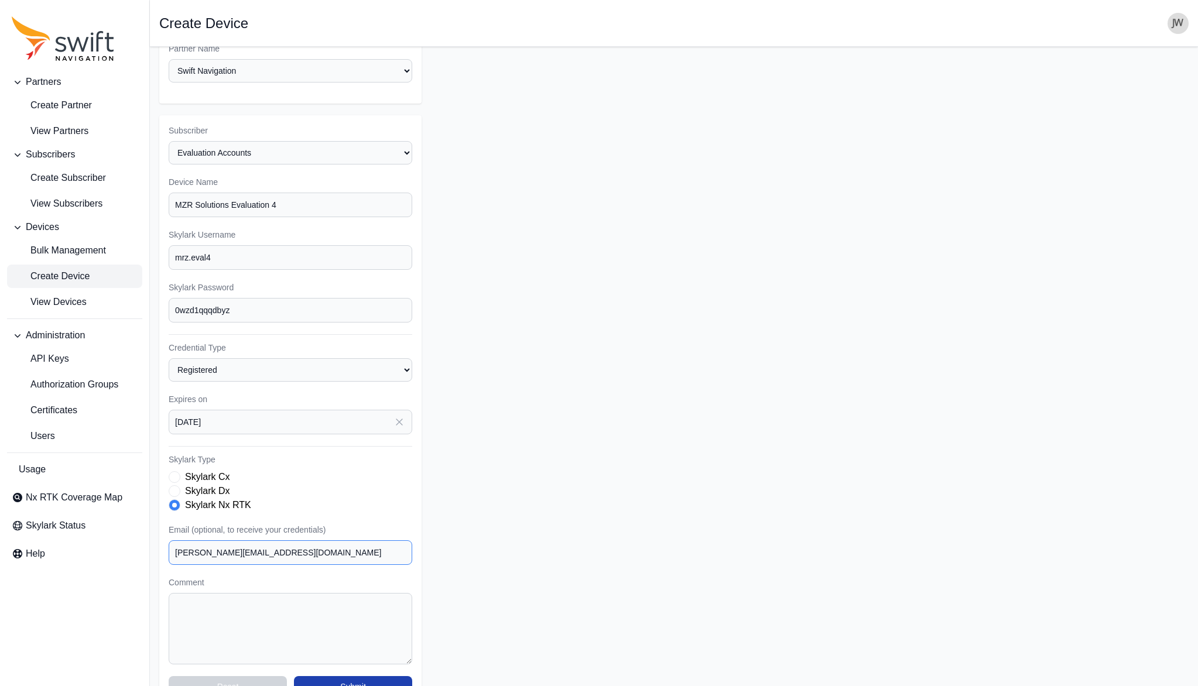
type input "[PERSON_NAME][EMAIL_ADDRESS][DOMAIN_NAME]"
click at [352, 676] on button "Submit" at bounding box center [353, 686] width 118 height 21
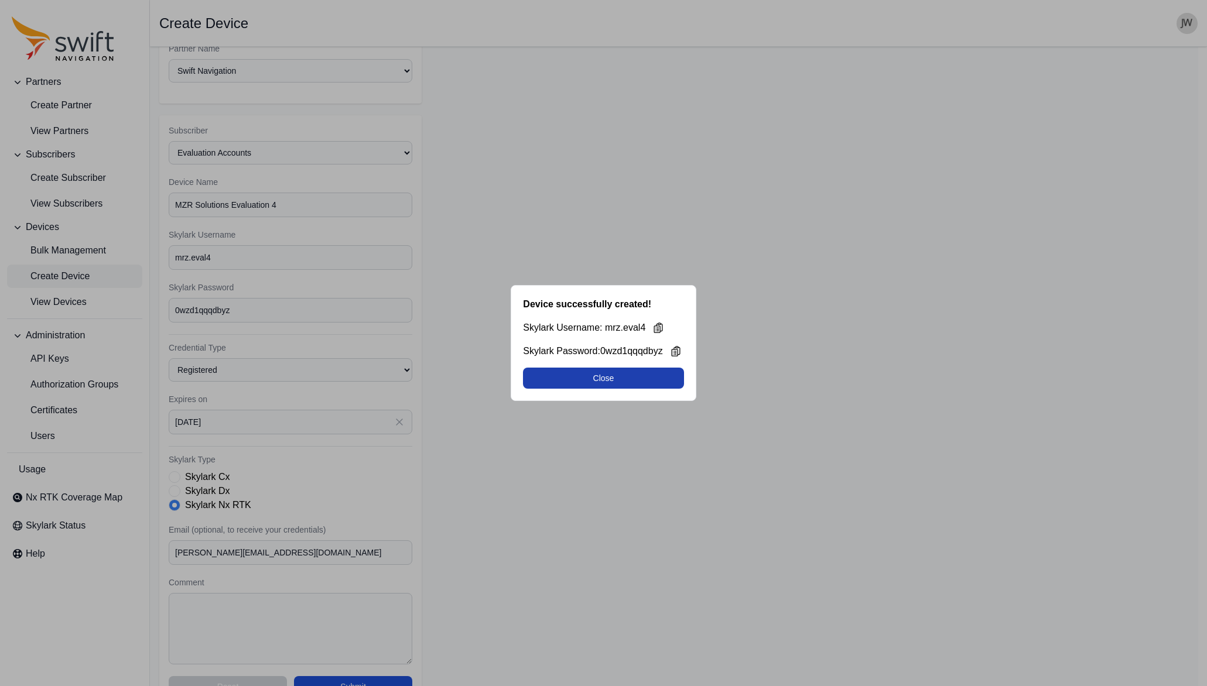
click at [599, 378] on button "Close" at bounding box center [603, 378] width 160 height 21
